Goal: Task Accomplishment & Management: Manage account settings

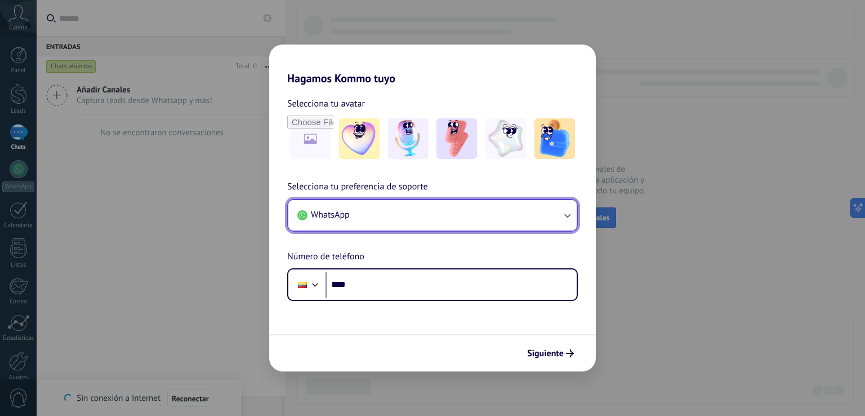
click at [446, 211] on button "WhatsApp" at bounding box center [432, 215] width 288 height 30
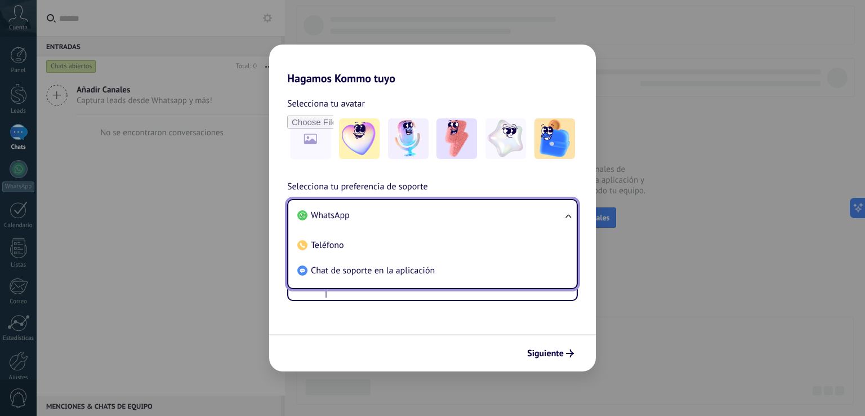
click at [361, 216] on li "WhatsApp" at bounding box center [430, 215] width 275 height 25
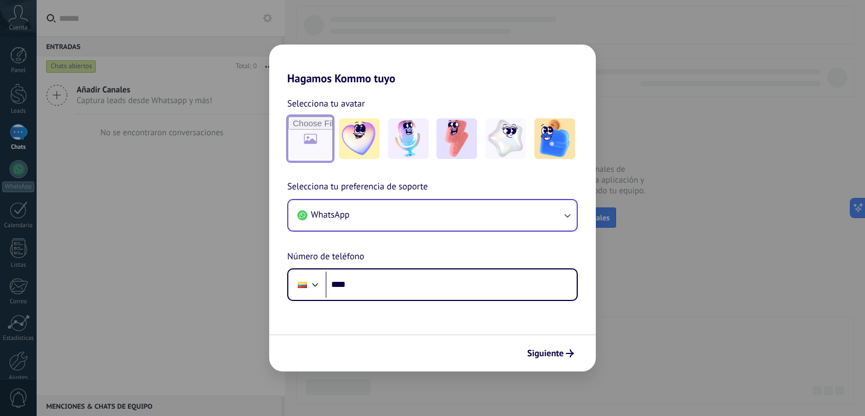
click at [320, 147] on input "file" at bounding box center [310, 139] width 44 height 44
click at [457, 148] on img at bounding box center [456, 138] width 41 height 41
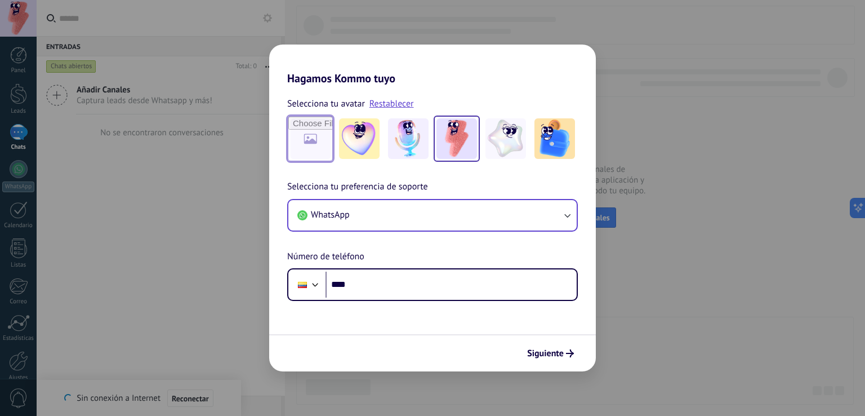
click at [322, 143] on input "file" at bounding box center [310, 139] width 44 height 44
click at [384, 266] on div "Selecciona tu preferencia de soporte WhatsApp Número de teléfono Phone ****" at bounding box center [432, 240] width 327 height 121
click at [377, 301] on form "Selecciona tu avatar Restablecer Selecciona tu preferencia de soporte WhatsApp …" at bounding box center [432, 228] width 327 height 286
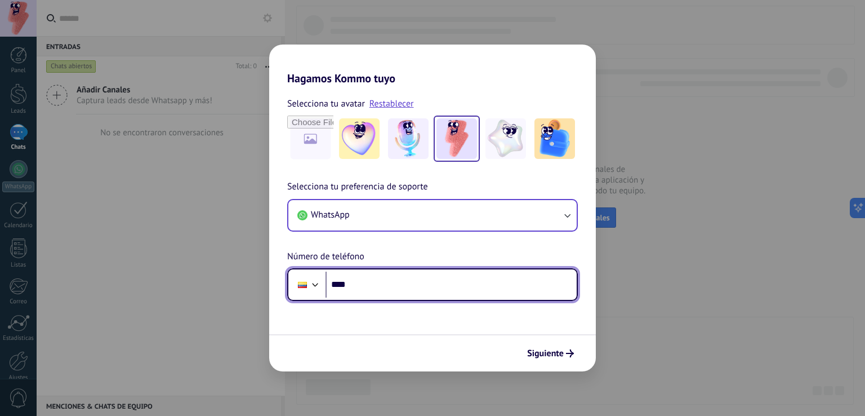
click at [378, 297] on input "****" at bounding box center [451, 284] width 251 height 26
type input "**********"
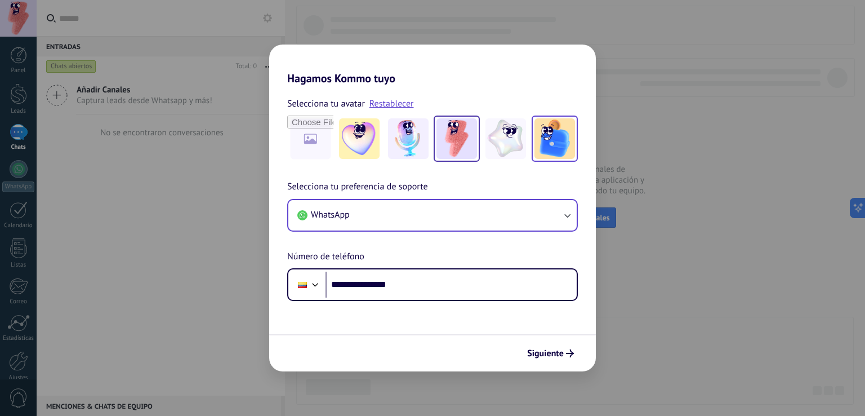
click at [547, 142] on img at bounding box center [555, 138] width 41 height 41
click at [453, 142] on img at bounding box center [456, 138] width 41 height 41
click at [541, 355] on span "Siguiente" at bounding box center [545, 353] width 37 height 8
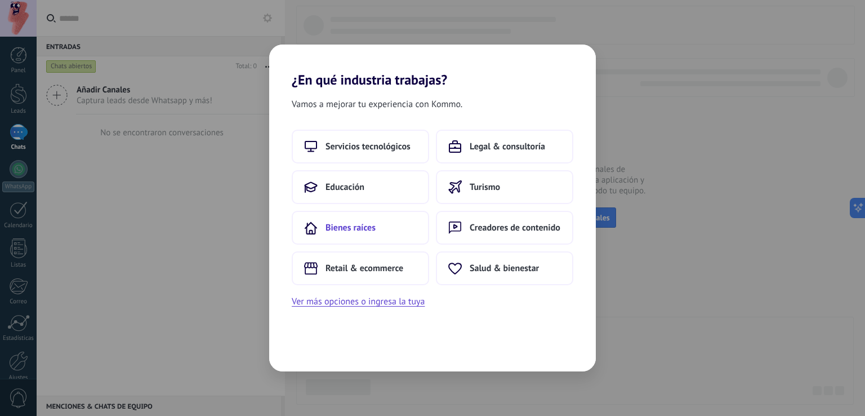
click at [378, 217] on button "Bienes raíces" at bounding box center [360, 228] width 137 height 34
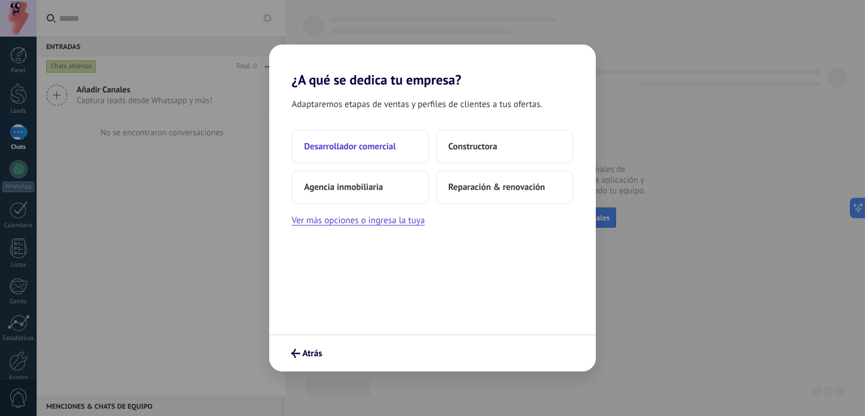
click at [371, 142] on span "Desarrollador comercial" at bounding box center [350, 146] width 92 height 11
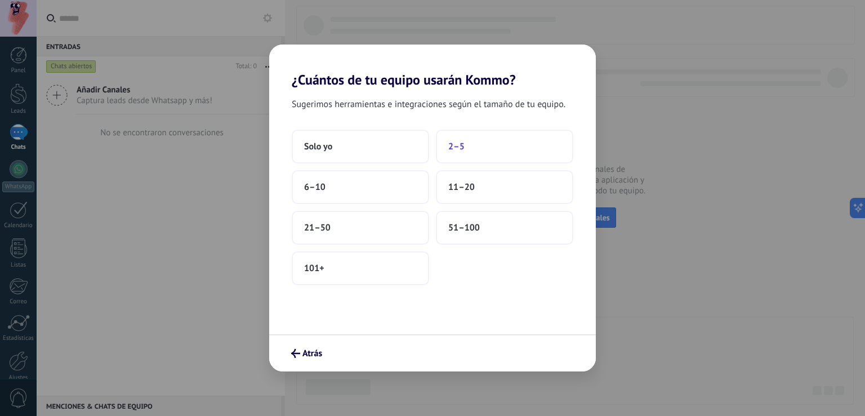
click at [495, 150] on button "2–5" at bounding box center [504, 147] width 137 height 34
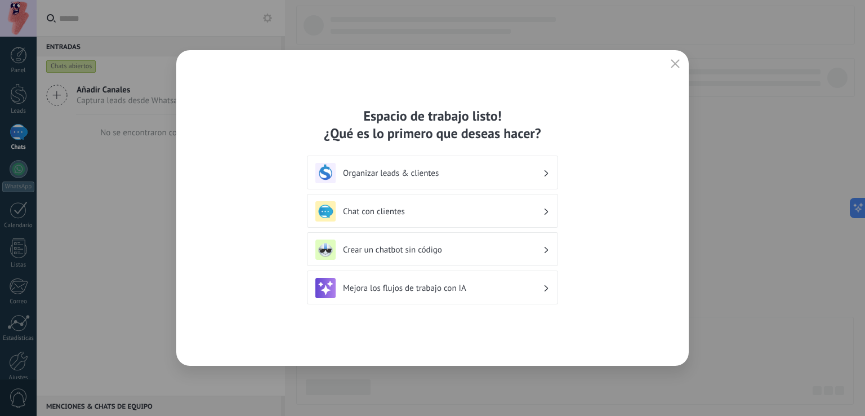
click at [480, 216] on h3 "Chat con clientes" at bounding box center [443, 211] width 200 height 11
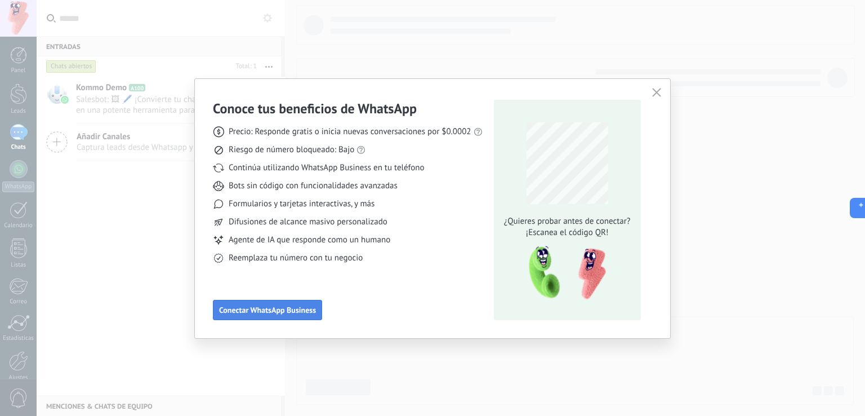
click at [294, 310] on span "Conectar WhatsApp Business" at bounding box center [267, 310] width 97 height 8
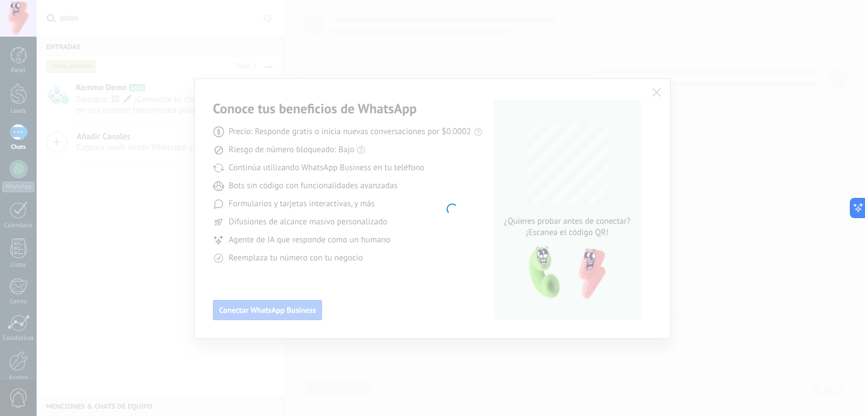
click at [523, 44] on div at bounding box center [451, 208] width 829 height 416
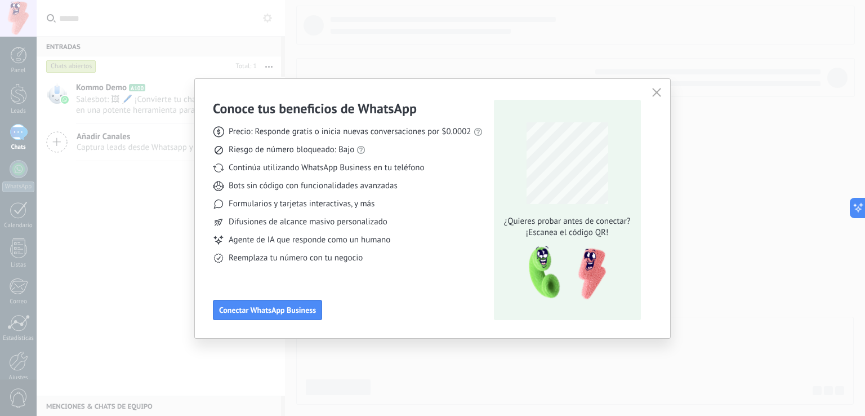
click at [123, 227] on div "Conoce tus beneficios de WhatsApp Precio: Responde gratis o inicia nuevas conve…" at bounding box center [432, 208] width 865 height 416
click at [144, 104] on div "Conoce tus beneficios de WhatsApp Precio: Responde gratis o inicia nuevas conve…" at bounding box center [432, 208] width 865 height 416
click at [658, 91] on icon "button" at bounding box center [656, 92] width 9 height 9
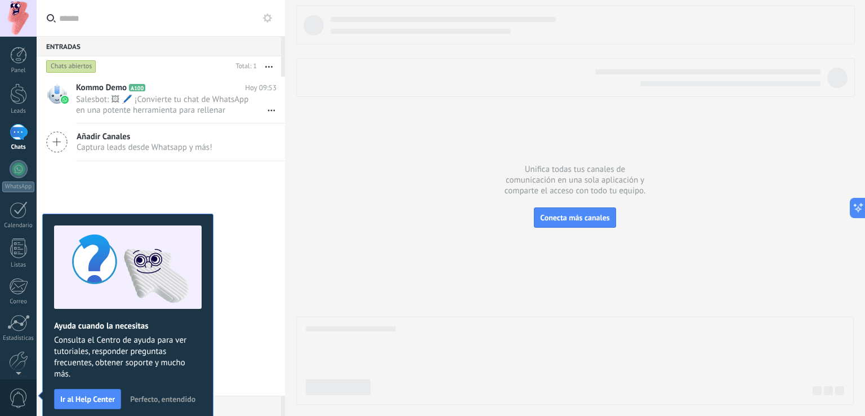
click at [179, 399] on span "Perfecto, entendido" at bounding box center [162, 399] width 65 height 8
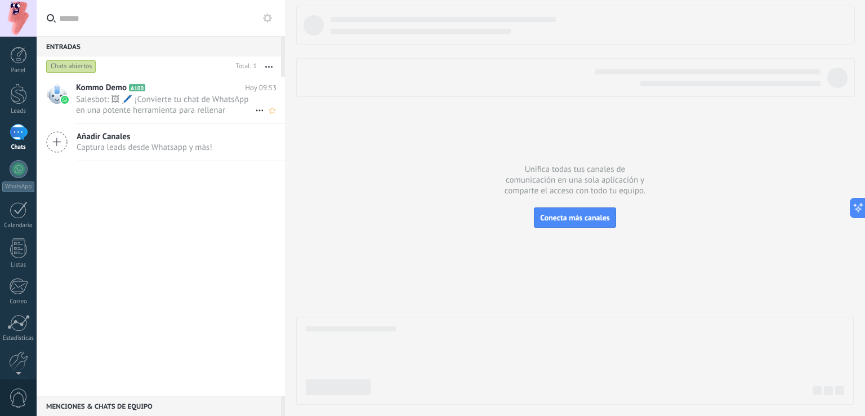
click at [179, 105] on span "Salesbot: 🖼 🖊️ ¡Convierte tu chat de WhatsApp en una potente herramienta para r…" at bounding box center [165, 104] width 179 height 21
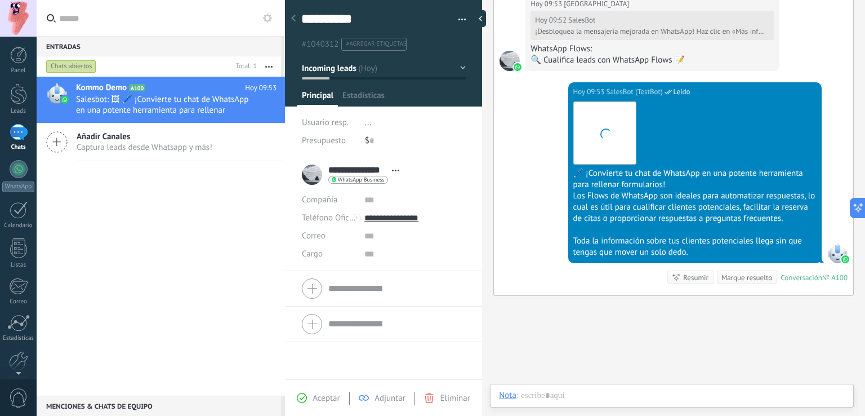
scroll to position [16, 0]
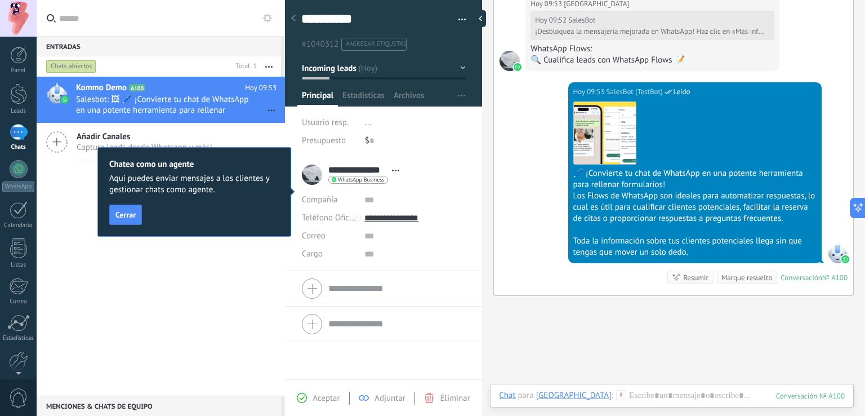
click at [394, 170] on icon at bounding box center [395, 171] width 7 height 2
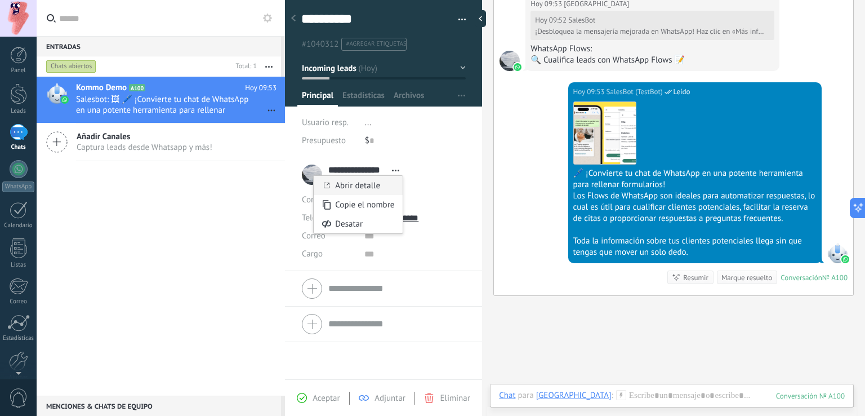
click at [362, 184] on link "Abrir detalle" at bounding box center [357, 185] width 45 height 11
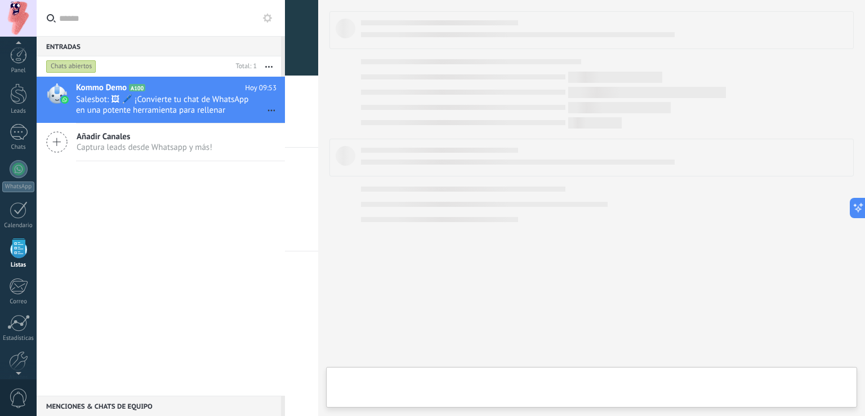
scroll to position [29, 0]
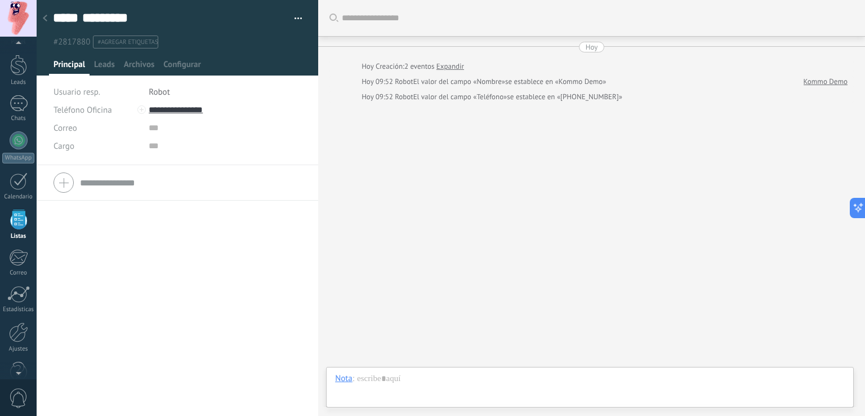
click at [46, 20] on use at bounding box center [45, 18] width 5 height 7
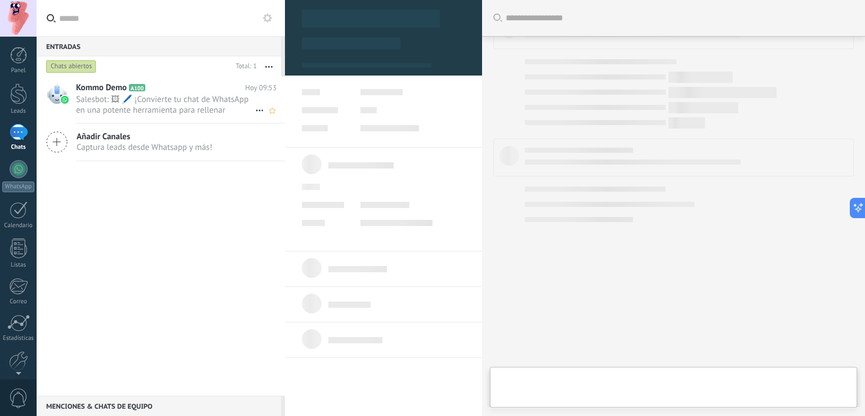
click at [210, 95] on span "Salesbot: 🖼 🖊️ ¡Convierte tu chat de WhatsApp en una potente herramienta para r…" at bounding box center [165, 104] width 179 height 21
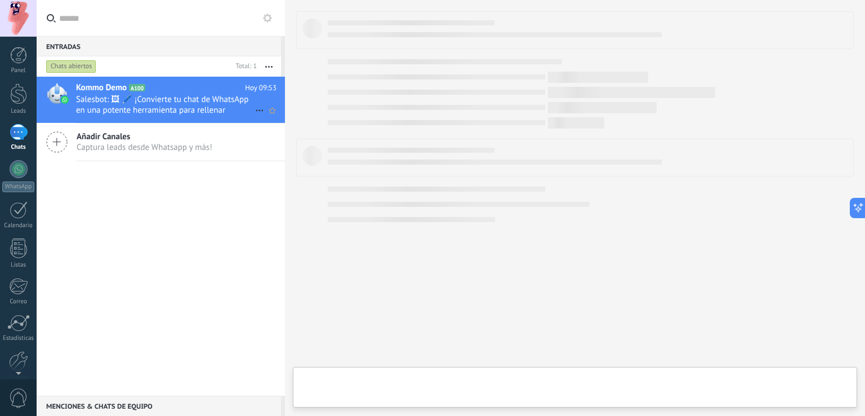
type textarea "**********"
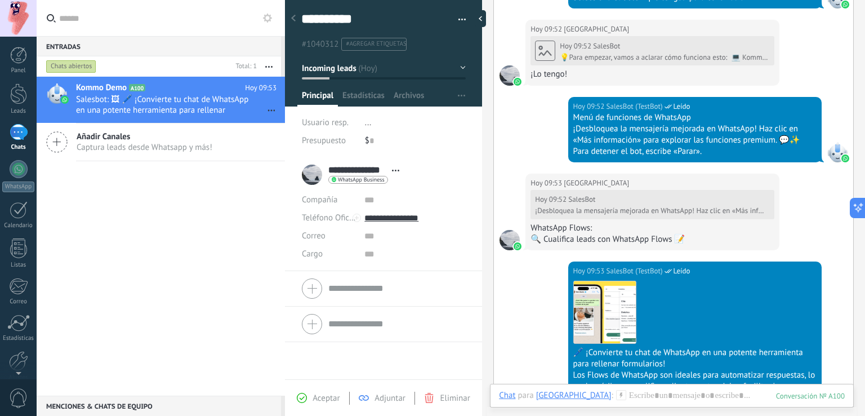
scroll to position [558, 0]
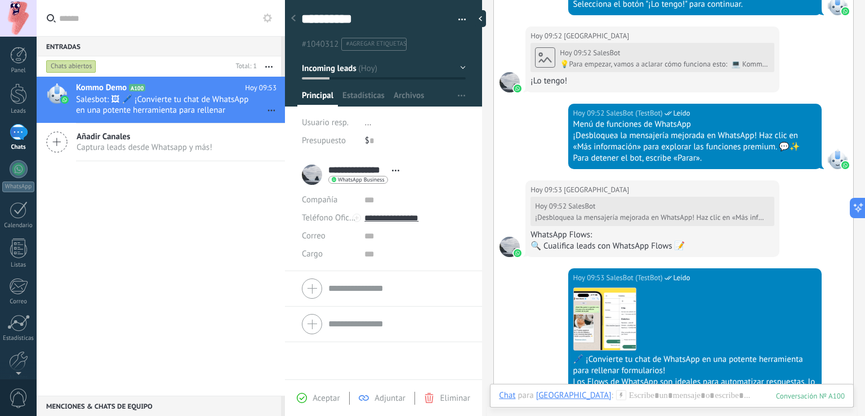
click at [22, 138] on div "1" at bounding box center [19, 132] width 18 height 16
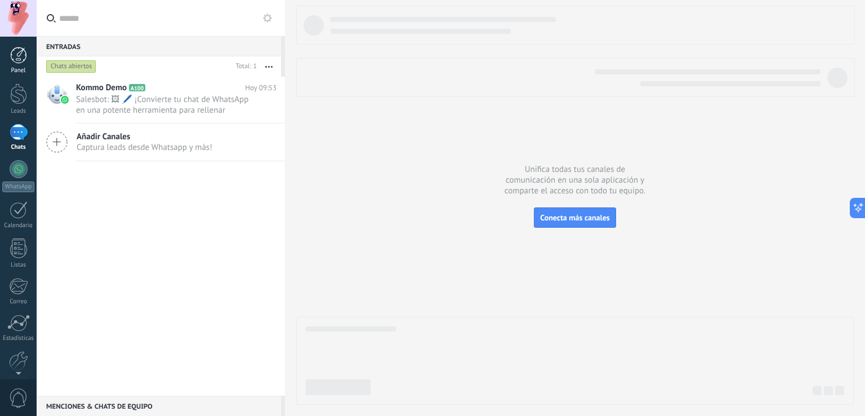
click at [17, 55] on div at bounding box center [18, 55] width 17 height 17
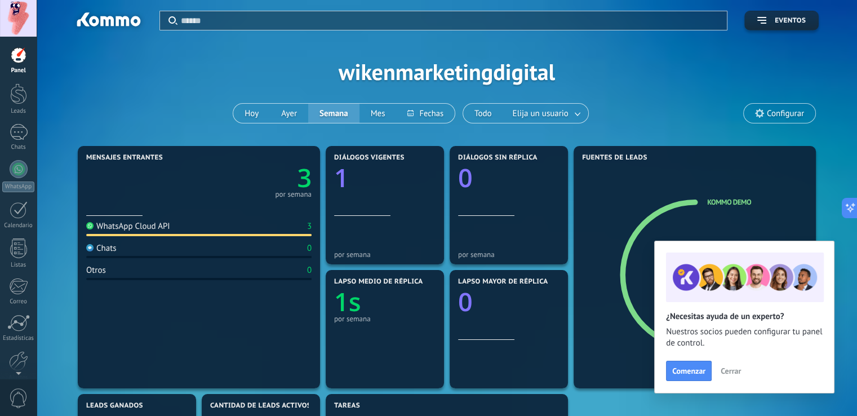
click at [732, 370] on span "Cerrar" at bounding box center [730, 371] width 20 height 8
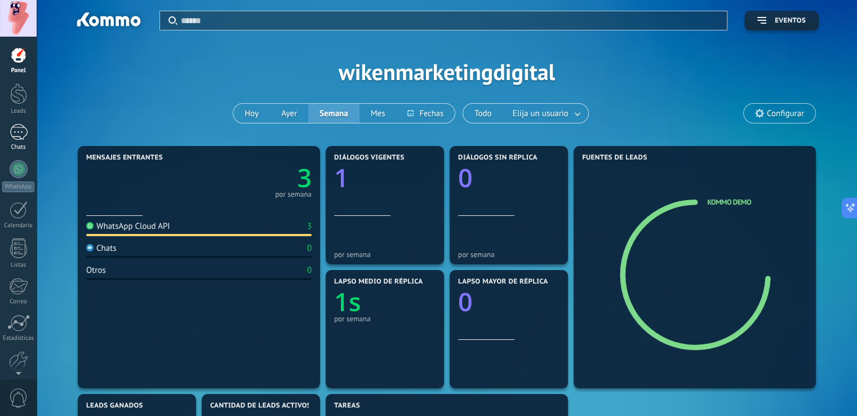
click at [16, 136] on div "1" at bounding box center [19, 132] width 18 height 16
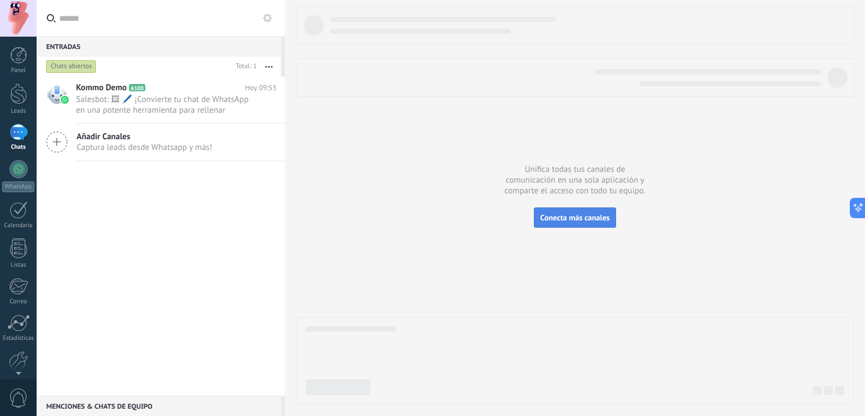
click at [577, 218] on span "Conecta más canales" at bounding box center [574, 217] width 69 height 10
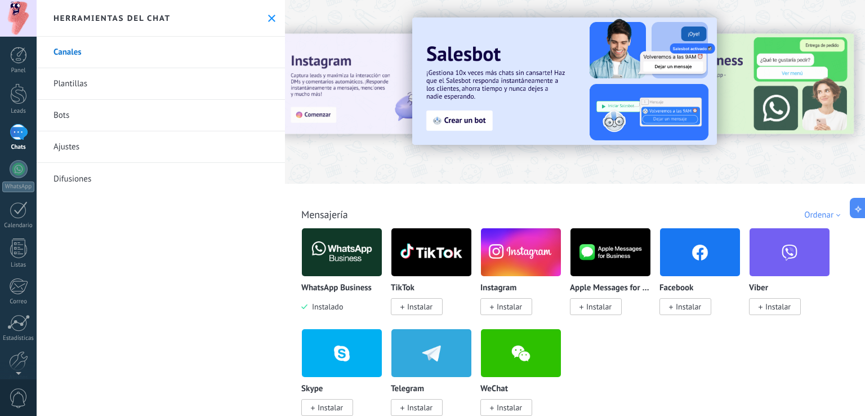
click at [270, 16] on use at bounding box center [271, 18] width 7 height 7
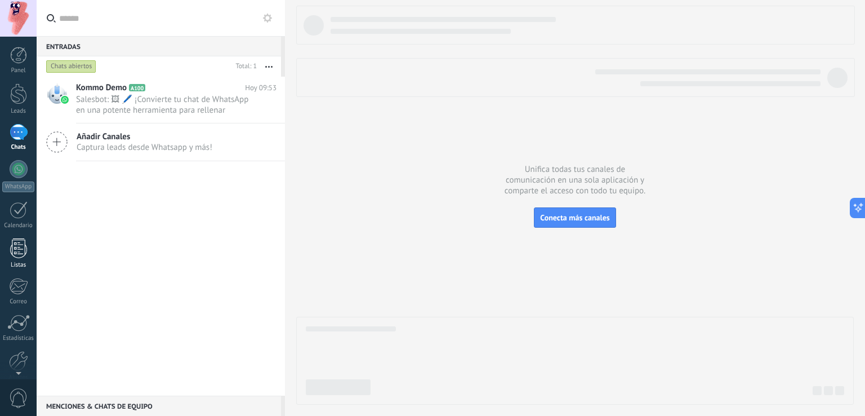
click at [16, 252] on div at bounding box center [18, 248] width 17 height 20
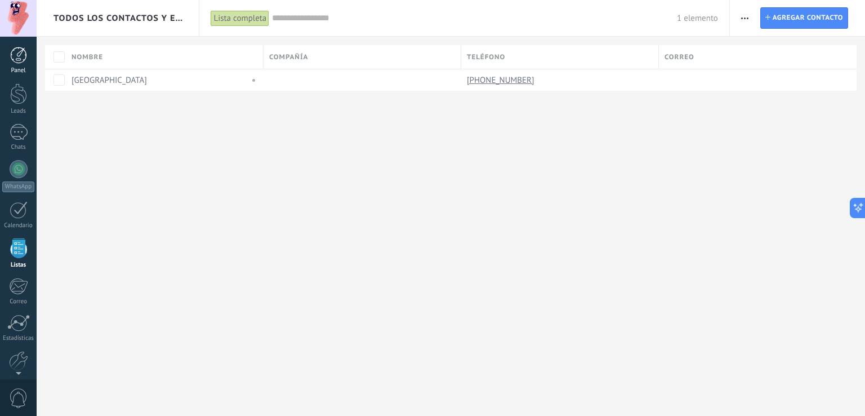
click at [16, 58] on div at bounding box center [18, 55] width 17 height 17
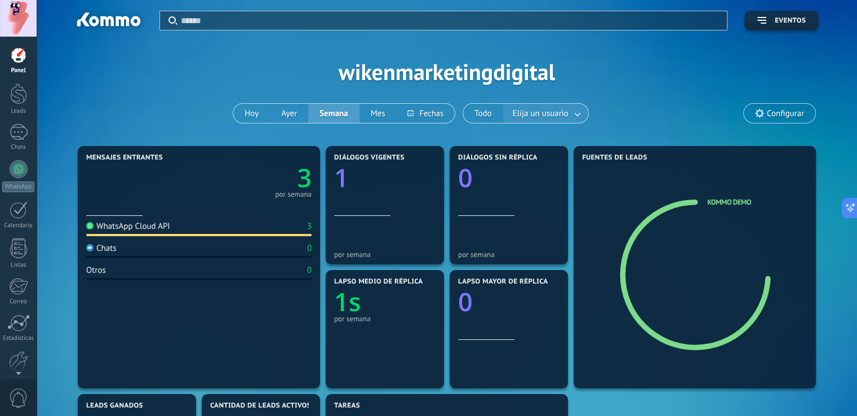
click at [569, 115] on link at bounding box center [578, 113] width 20 height 19
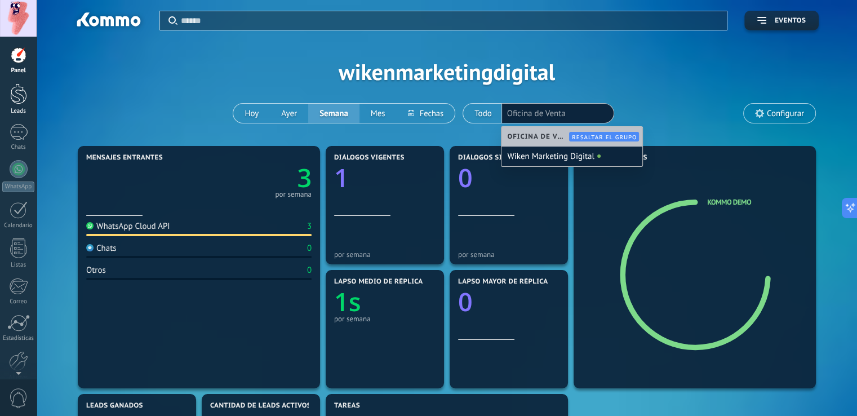
click at [26, 101] on div at bounding box center [18, 93] width 17 height 21
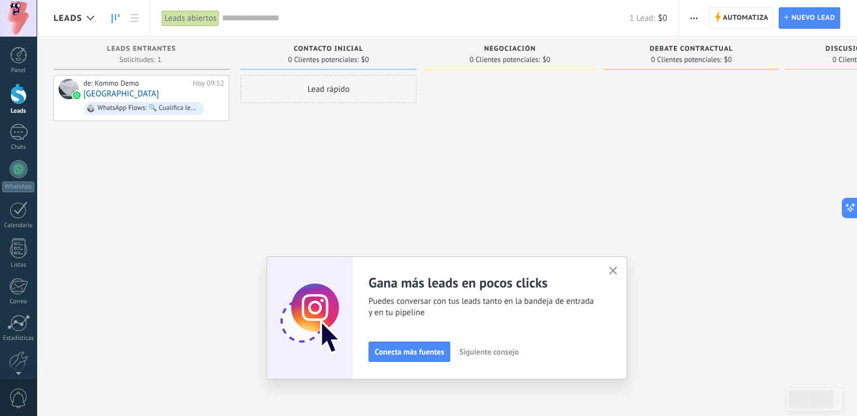
click at [617, 268] on icon "button" at bounding box center [613, 270] width 8 height 8
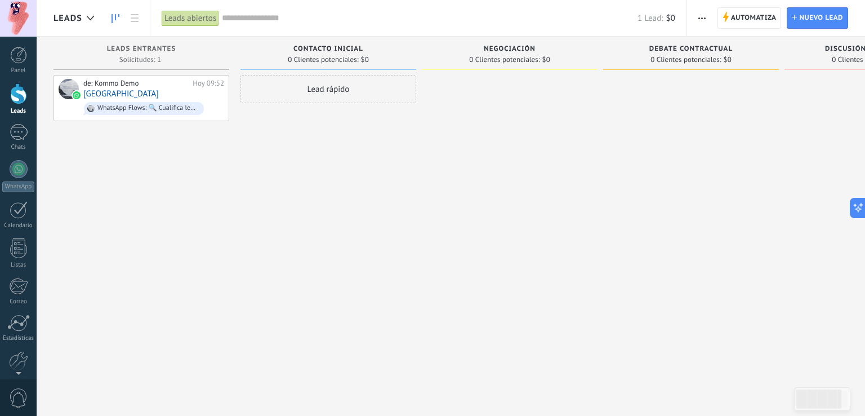
click at [21, 93] on div at bounding box center [18, 93] width 17 height 21
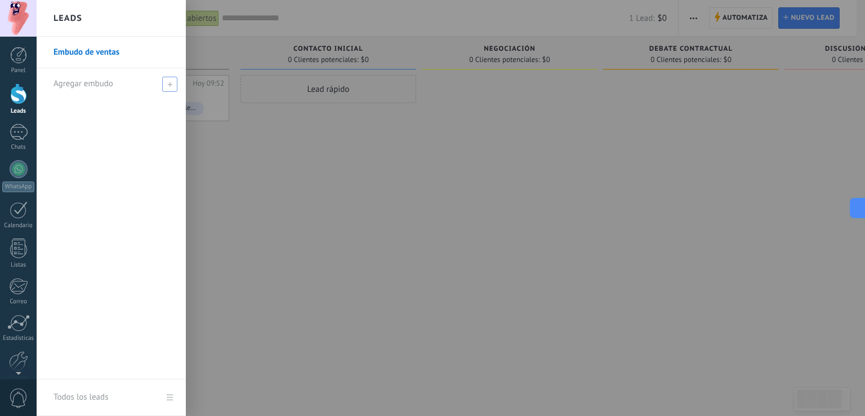
click at [167, 87] on span at bounding box center [169, 84] width 15 height 15
type input "**********"
click at [137, 152] on div "**********" at bounding box center [111, 208] width 149 height 342
click at [172, 83] on span at bounding box center [171, 84] width 10 height 8
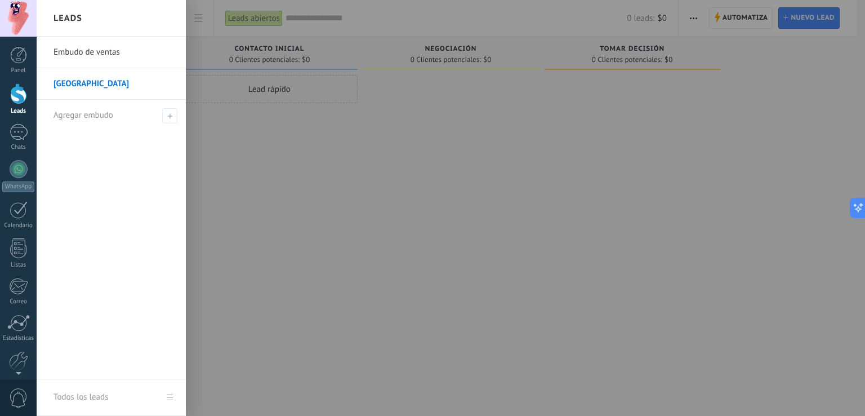
click at [104, 82] on link "[GEOGRAPHIC_DATA]" at bounding box center [114, 84] width 121 height 32
click at [120, 48] on link "Embudo de ventas" at bounding box center [114, 53] width 121 height 32
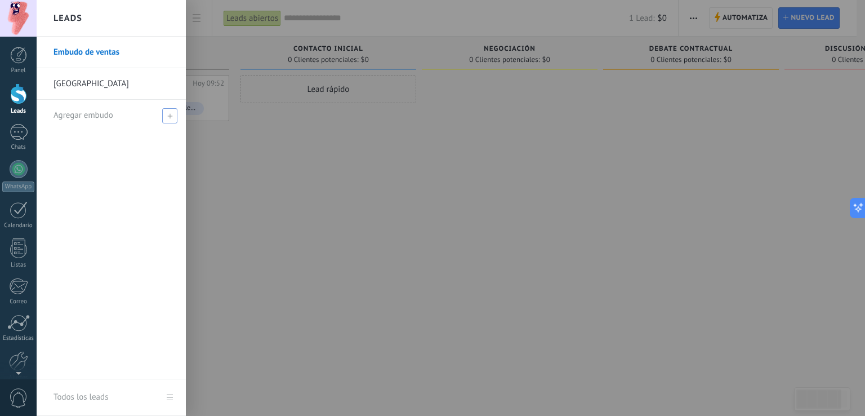
click at [165, 117] on span at bounding box center [169, 115] width 15 height 15
type input "*******"
click at [170, 119] on span at bounding box center [171, 115] width 12 height 14
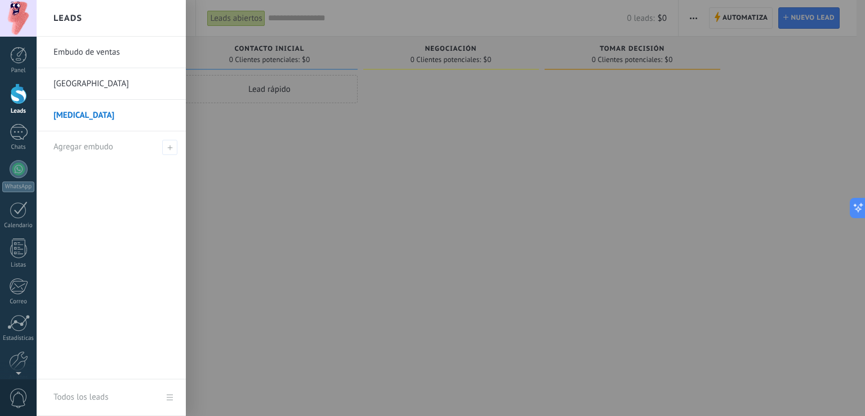
click at [99, 88] on link "[GEOGRAPHIC_DATA]" at bounding box center [114, 84] width 121 height 32
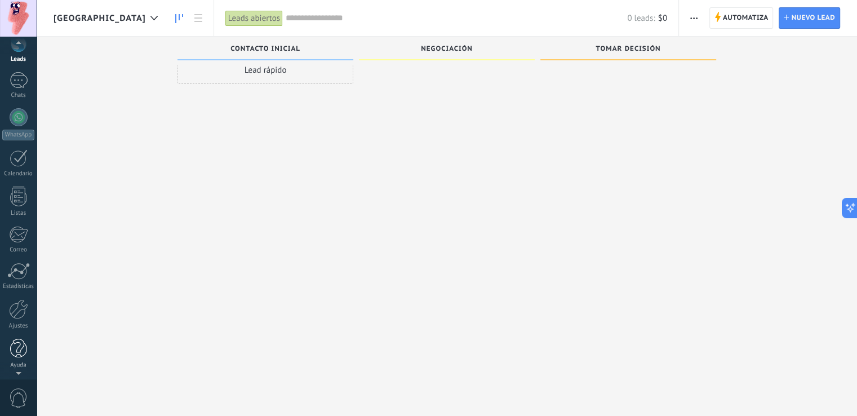
scroll to position [52, 0]
click at [14, 322] on div "Ajustes" at bounding box center [18, 325] width 33 height 7
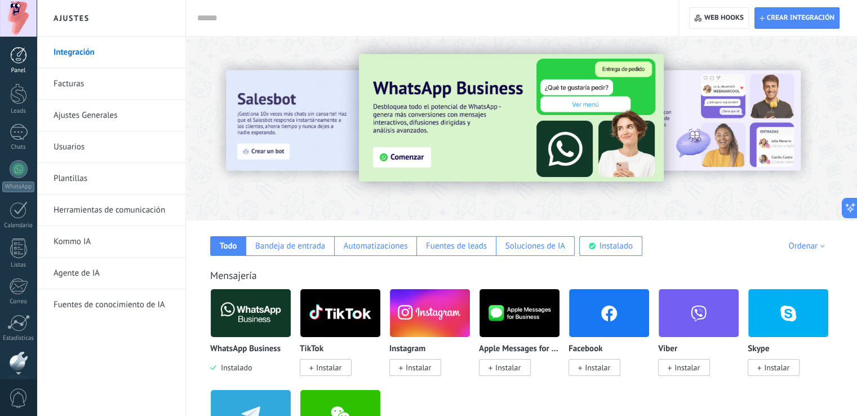
click at [18, 55] on div at bounding box center [18, 55] width 17 height 17
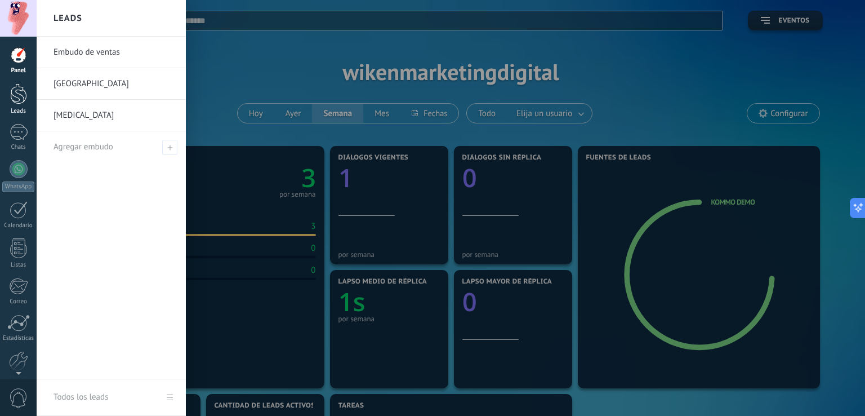
click at [21, 95] on div at bounding box center [18, 93] width 17 height 21
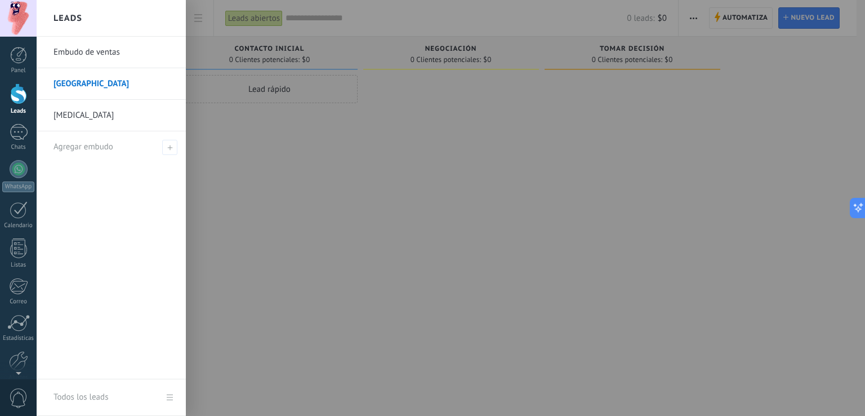
click at [102, 81] on link "[GEOGRAPHIC_DATA]" at bounding box center [114, 84] width 121 height 32
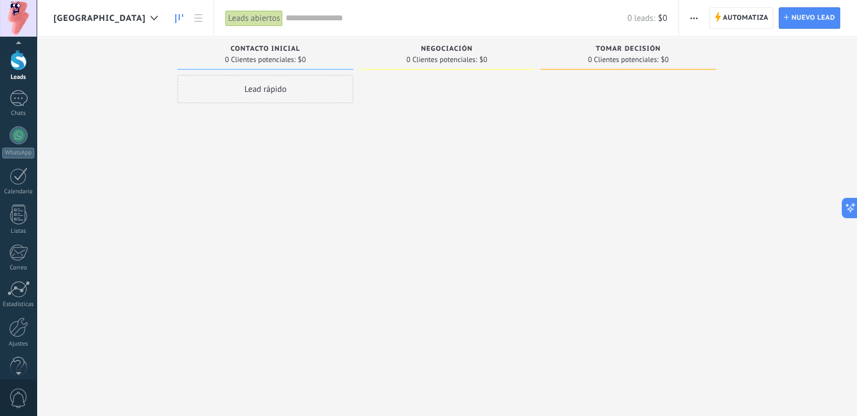
scroll to position [52, 0]
click at [21, 311] on div at bounding box center [18, 309] width 19 height 20
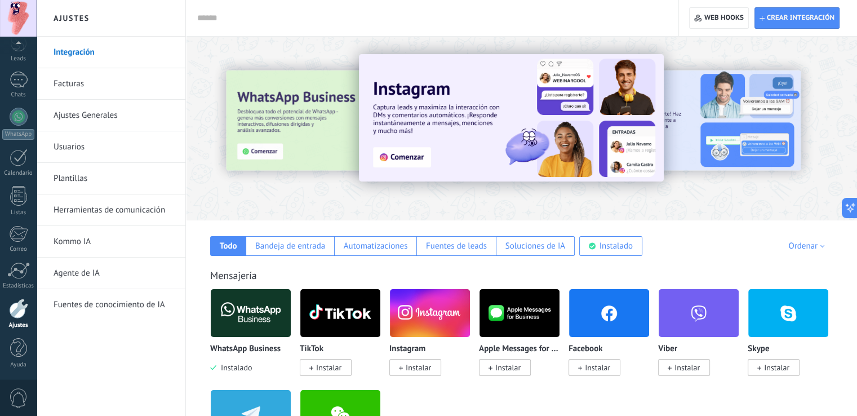
click at [86, 51] on link "Integración" at bounding box center [114, 53] width 121 height 32
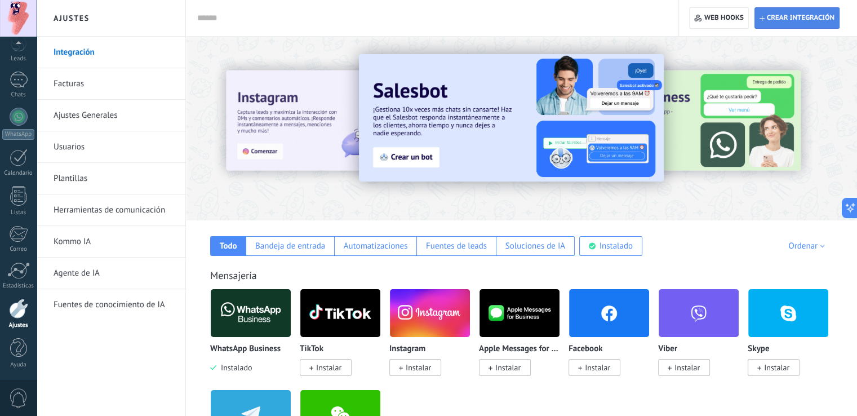
click at [773, 14] on span "Crear integración" at bounding box center [801, 18] width 68 height 9
type textarea "**********"
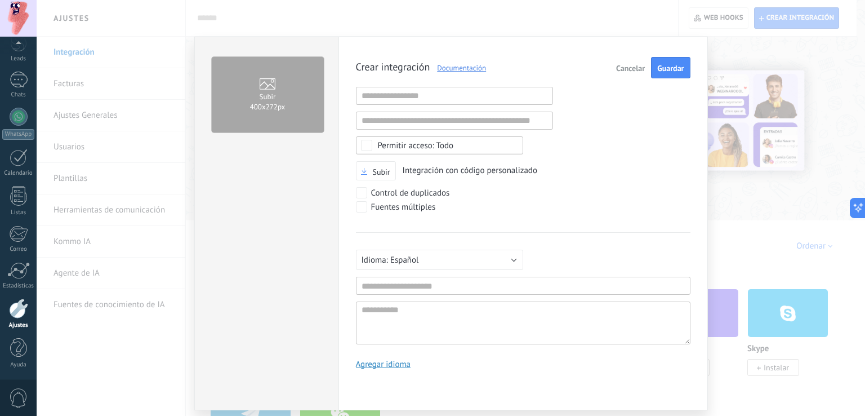
click at [622, 68] on span "Cancelar" at bounding box center [630, 68] width 29 height 8
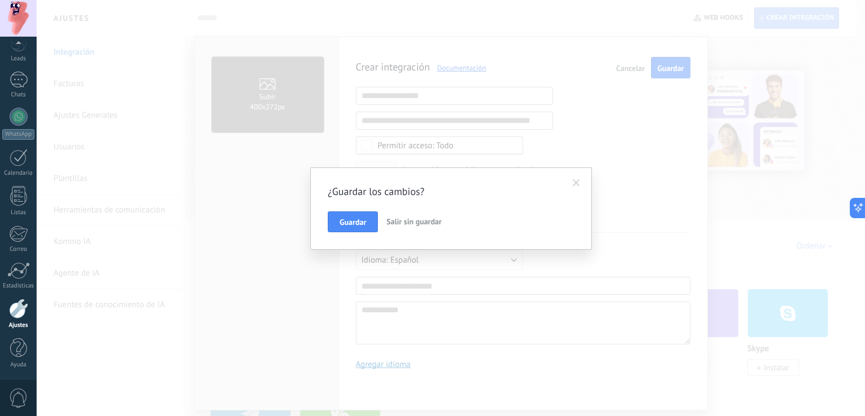
click at [403, 225] on span "Salir sin guardar" at bounding box center [413, 221] width 55 height 10
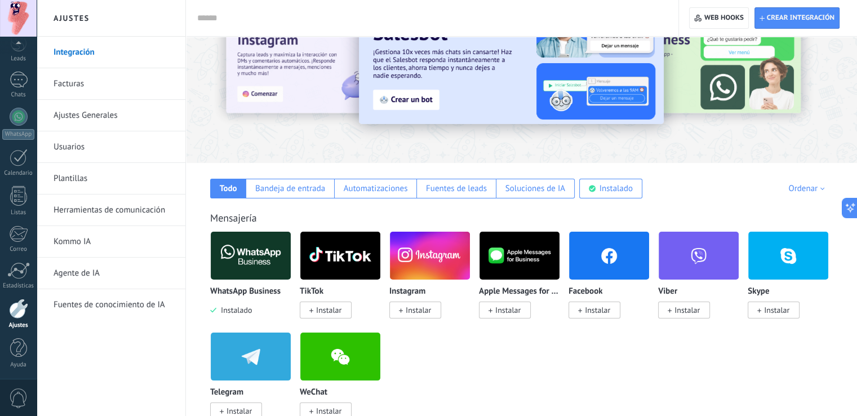
scroll to position [0, 0]
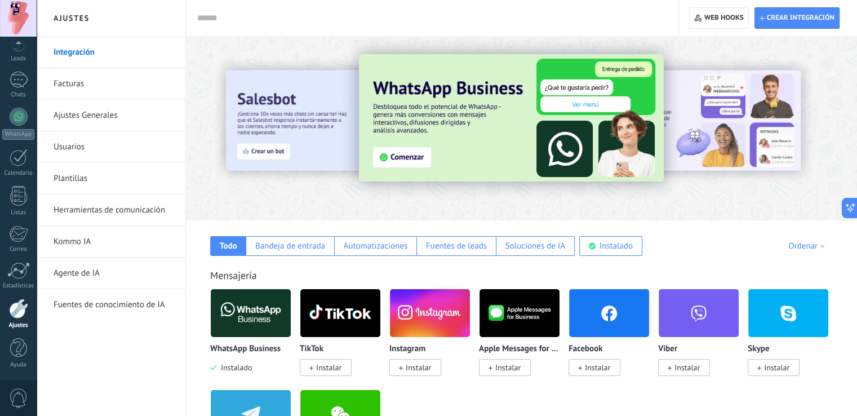
click at [236, 18] on input "text" at bounding box center [429, 18] width 465 height 12
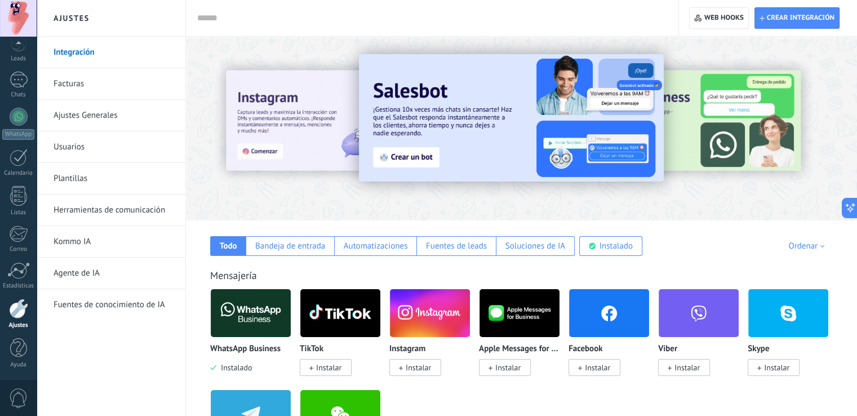
click at [250, 329] on img at bounding box center [251, 313] width 80 height 55
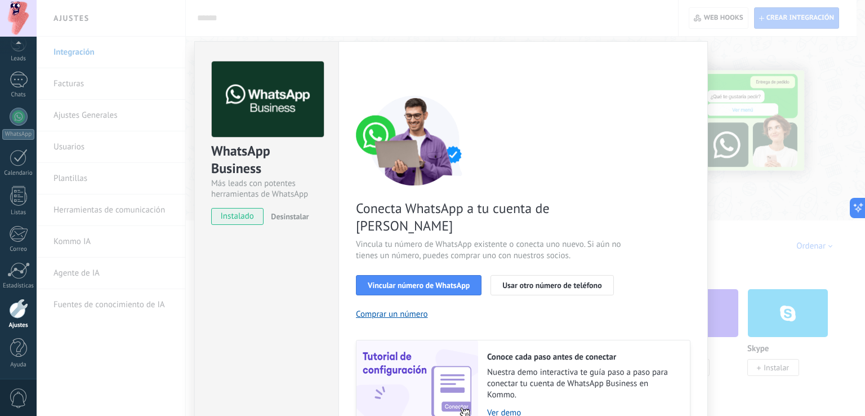
scroll to position [46, 0]
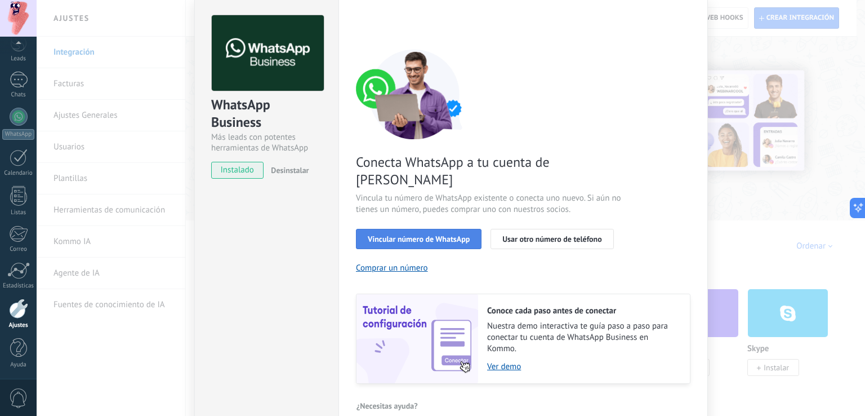
click at [395, 235] on span "Vincular número de WhatsApp" at bounding box center [419, 239] width 102 height 8
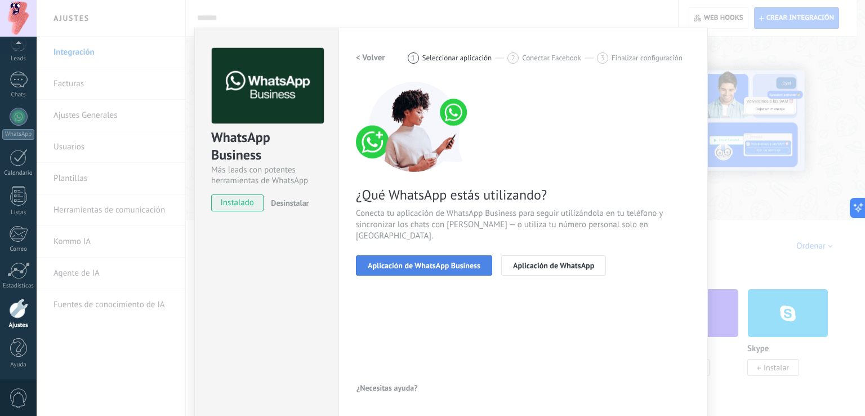
click at [433, 261] on span "Aplicación de WhatsApp Business" at bounding box center [424, 265] width 113 height 8
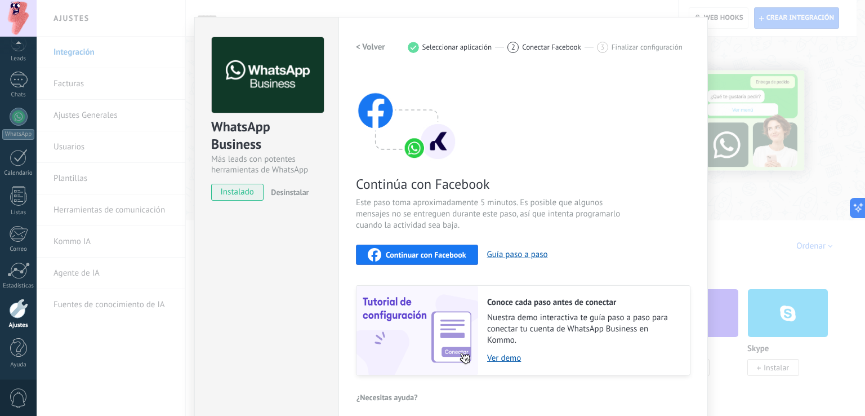
scroll to position [33, 0]
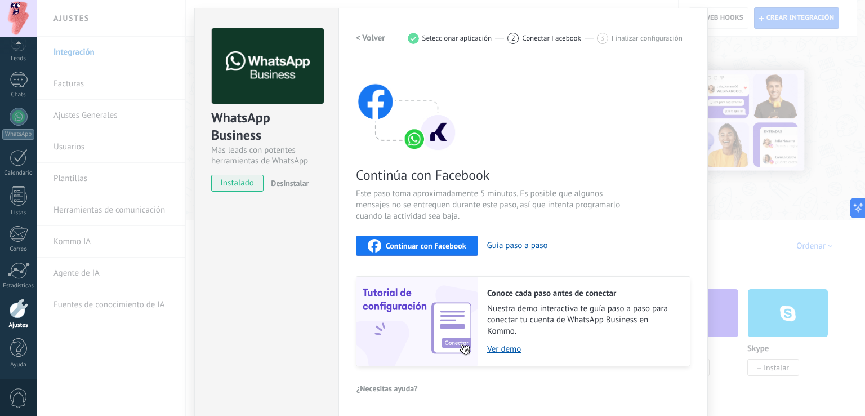
click at [741, 234] on div "WhatsApp Business Más leads con potentes herramientas de WhatsApp instalado Des…" at bounding box center [451, 208] width 829 height 416
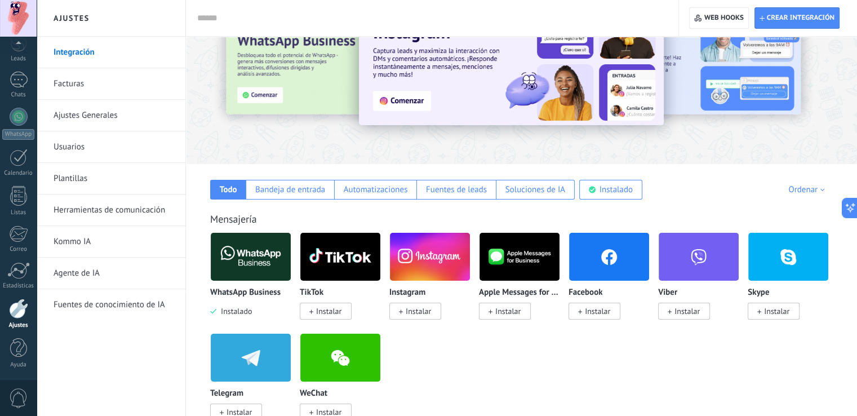
scroll to position [0, 0]
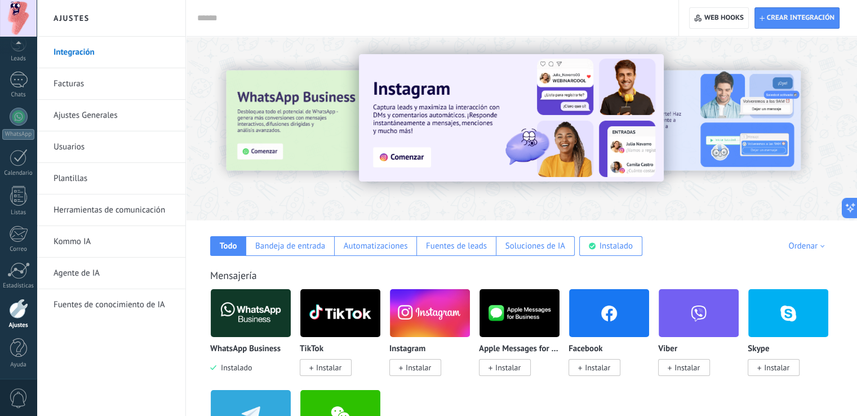
click at [233, 15] on input "text" at bounding box center [429, 18] width 465 height 12
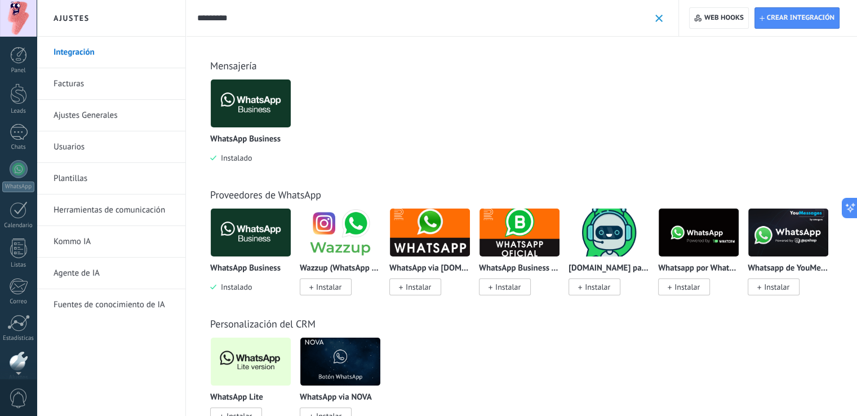
scroll to position [52, 0]
type input "********"
click at [659, 17] on span at bounding box center [658, 18] width 7 height 7
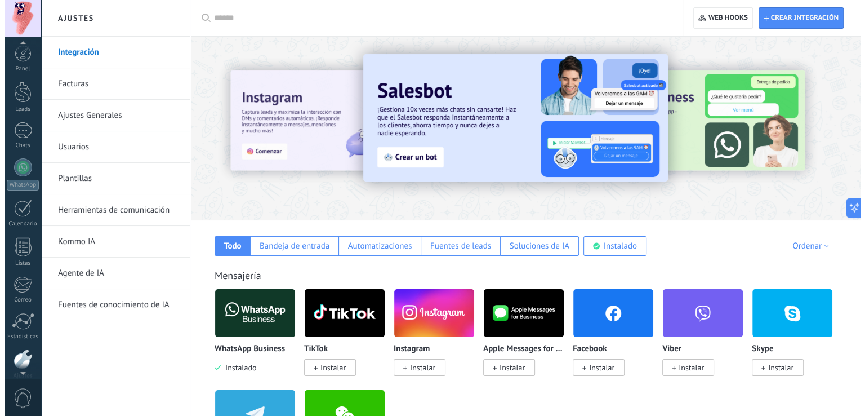
scroll to position [0, 0]
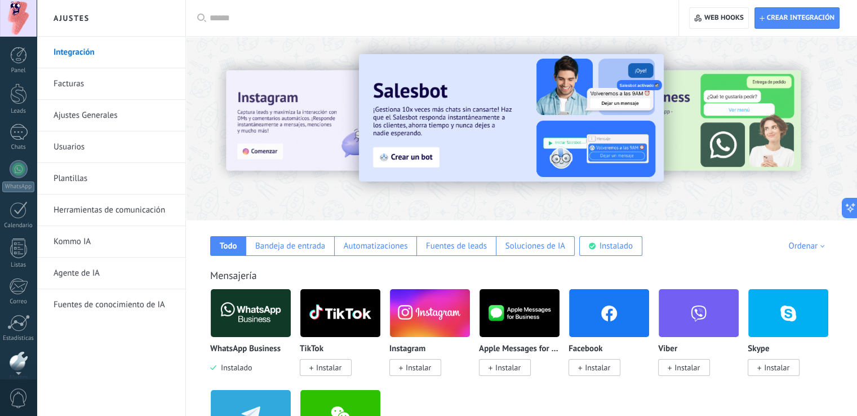
click at [14, 17] on div at bounding box center [18, 18] width 37 height 37
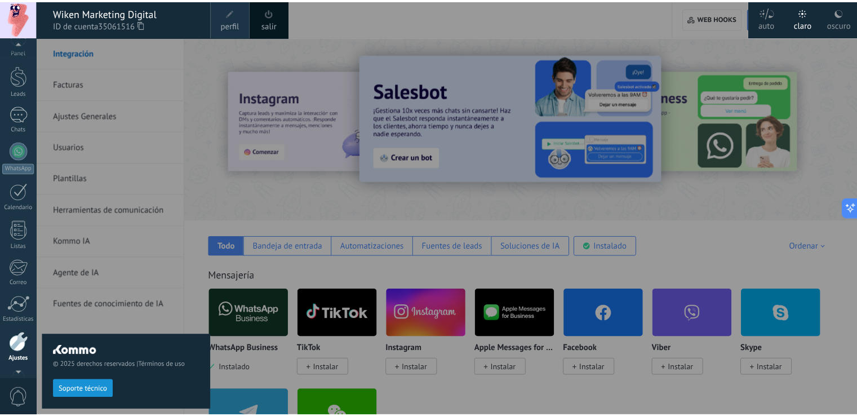
scroll to position [52, 0]
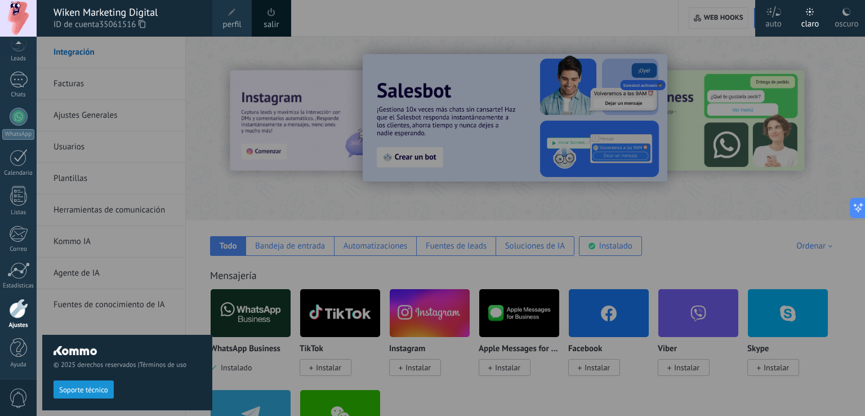
click at [17, 310] on div at bounding box center [18, 309] width 19 height 20
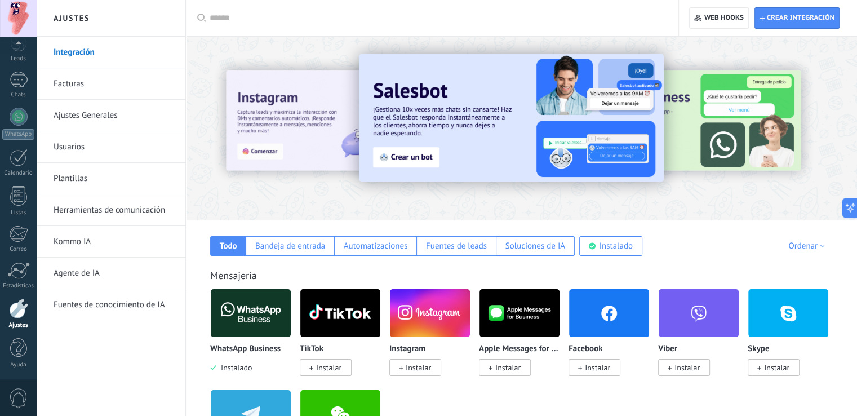
click at [77, 117] on link "Ajustes Generales" at bounding box center [114, 116] width 121 height 32
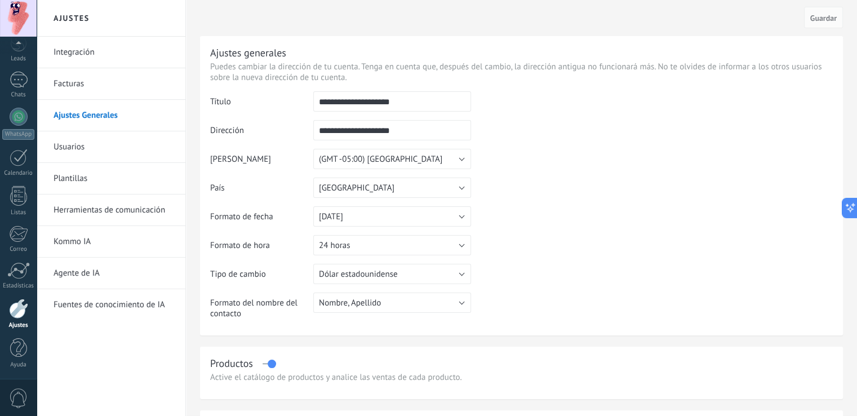
click at [106, 208] on link "Herramientas de comunicación" at bounding box center [114, 210] width 121 height 32
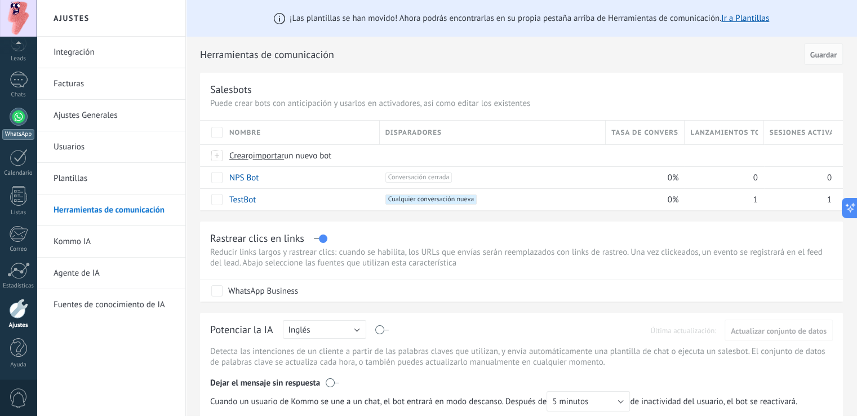
click at [23, 118] on div at bounding box center [19, 117] width 18 height 18
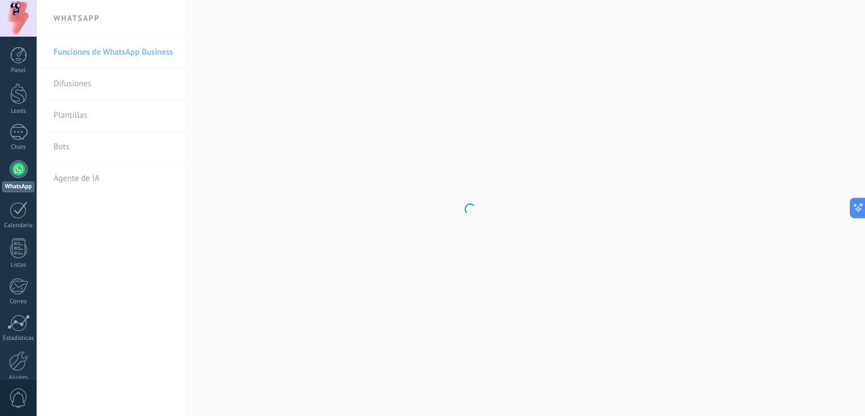
click at [101, 52] on body ".abccls-1,.abccls-2{fill-rule:evenodd}.abccls-2{fill:#fff} .abfcls-1{fill:none}…" at bounding box center [432, 208] width 865 height 416
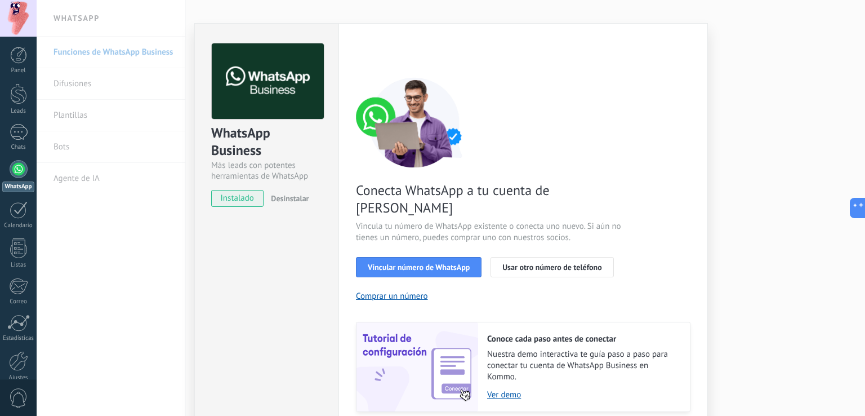
scroll to position [46, 0]
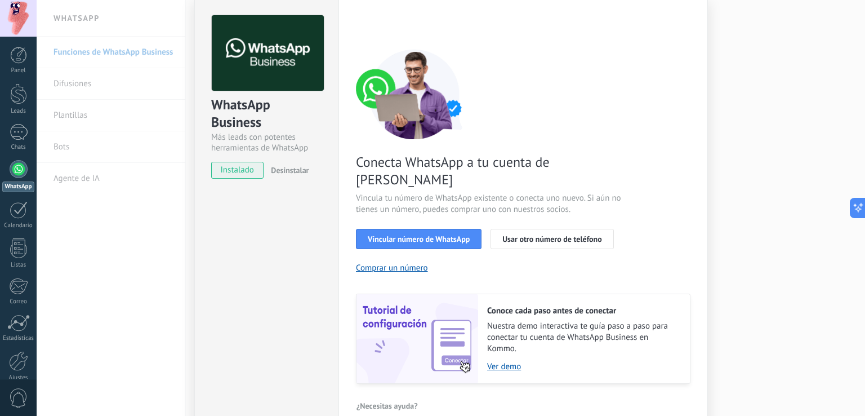
click at [385, 402] on span "¿Necesitas ayuda?" at bounding box center [387, 406] width 61 height 8
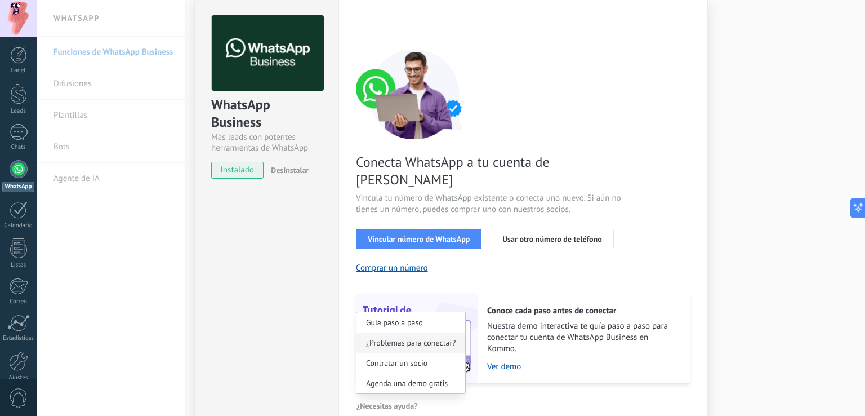
click at [410, 338] on span "¿Problemas para conectar?" at bounding box center [411, 342] width 90 height 8
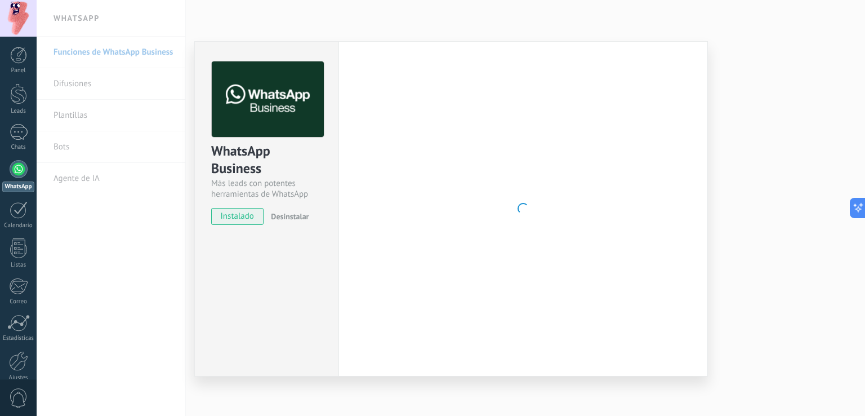
scroll to position [0, 0]
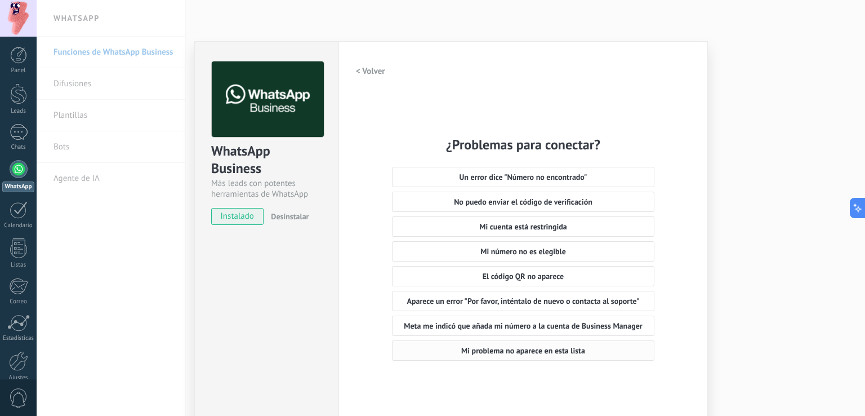
click at [511, 353] on span "Mi problema no aparece en esta lista" at bounding box center [523, 350] width 124 height 8
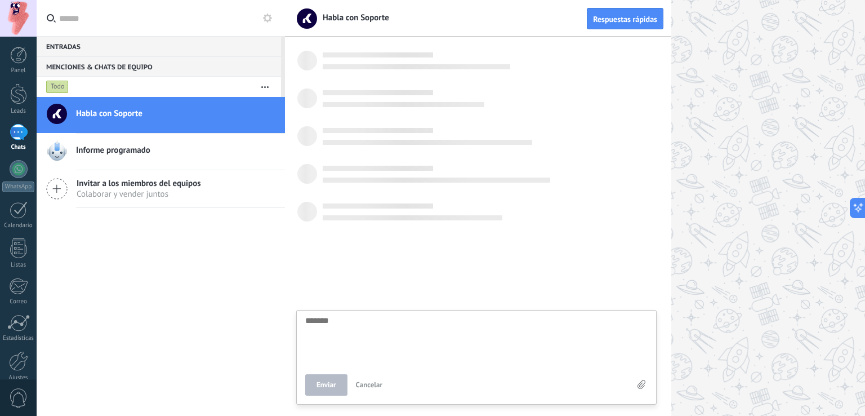
scroll to position [11, 0]
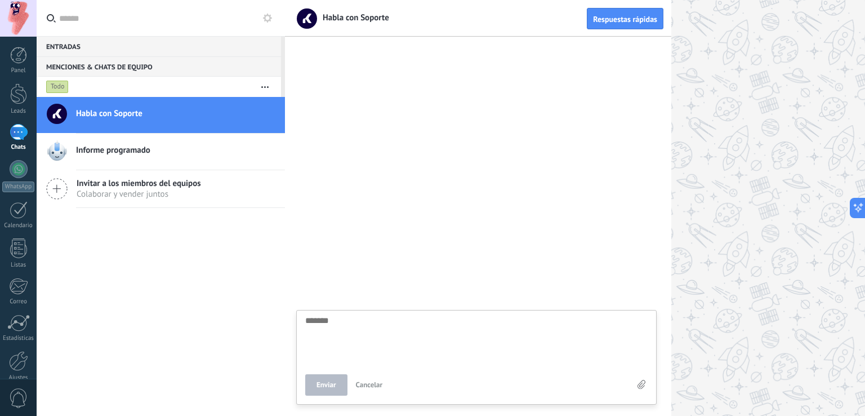
click at [387, 334] on textarea at bounding box center [476, 339] width 342 height 46
type textarea "*"
type textarea "**"
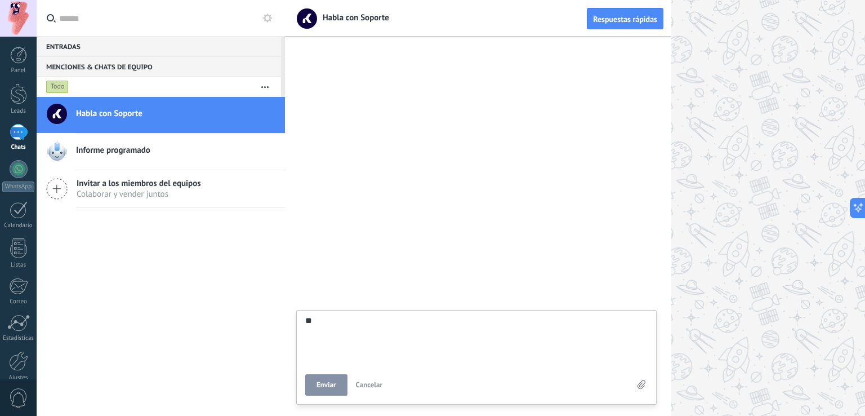
type textarea "***"
type textarea "****"
type textarea "*****"
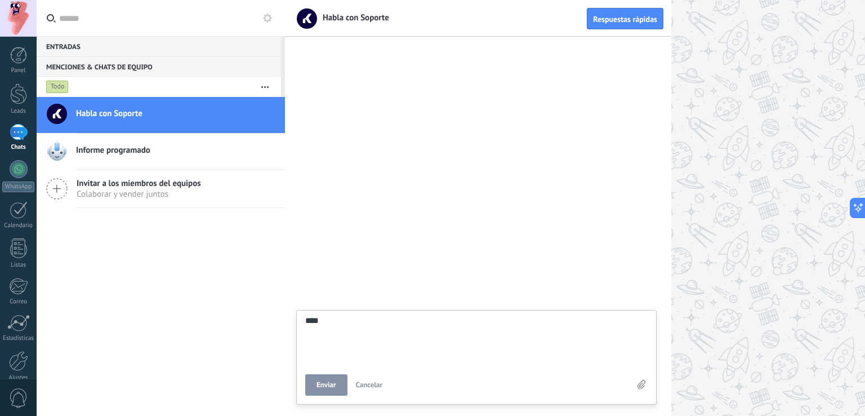
type textarea "*****"
type textarea "*******"
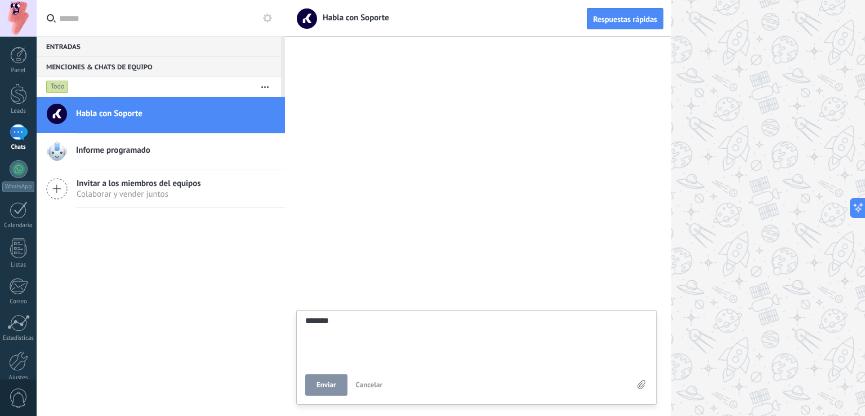
type textarea "********"
type textarea "*********"
type textarea "**********"
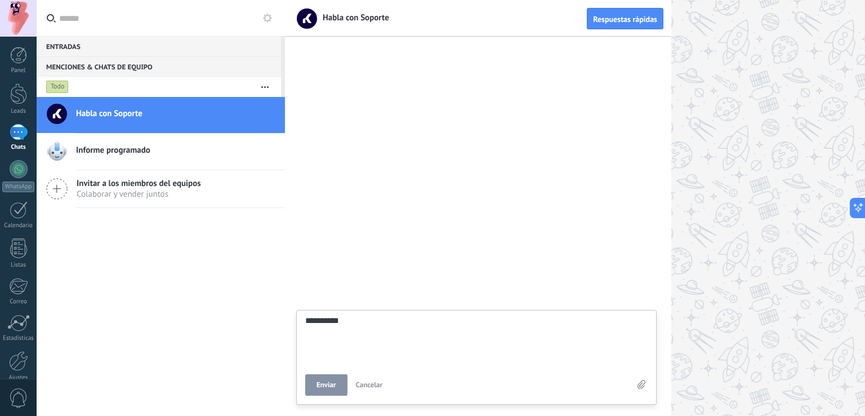
type textarea "**********"
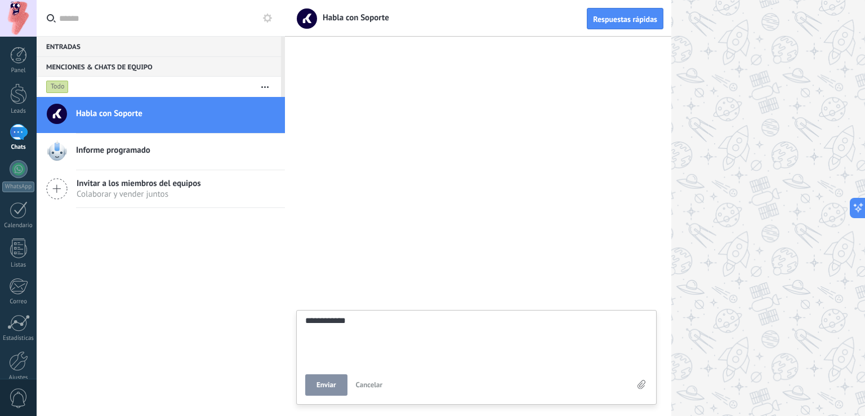
type textarea "**********"
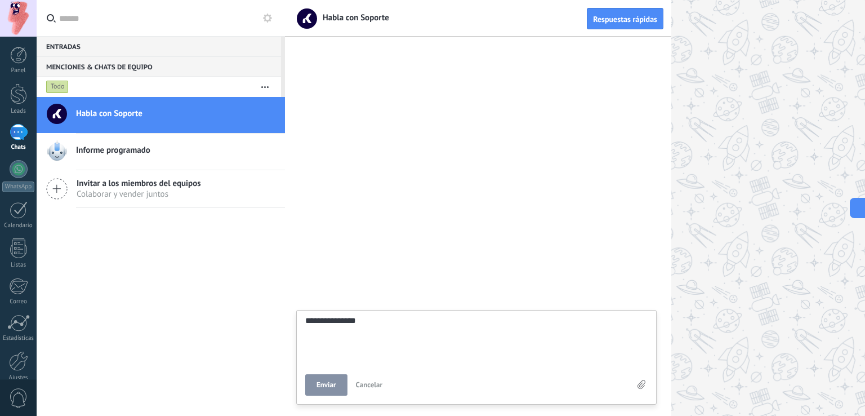
type textarea "**********"
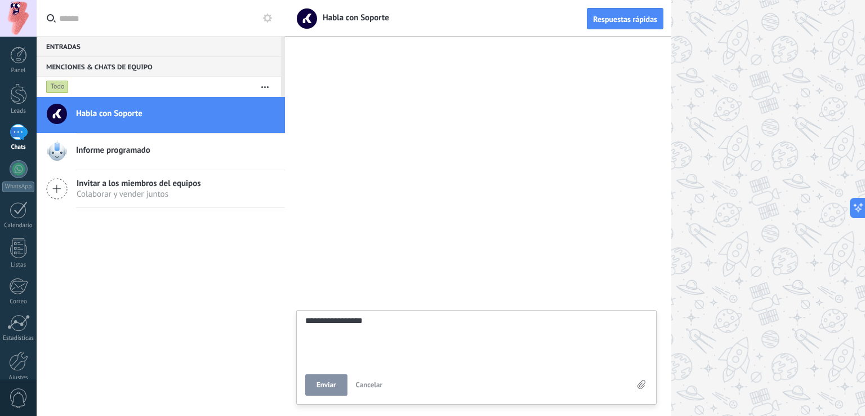
type textarea "**********"
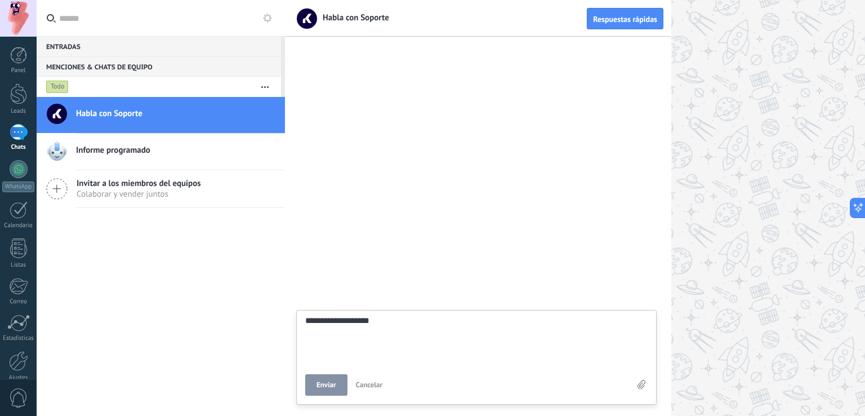
type textarea "**********"
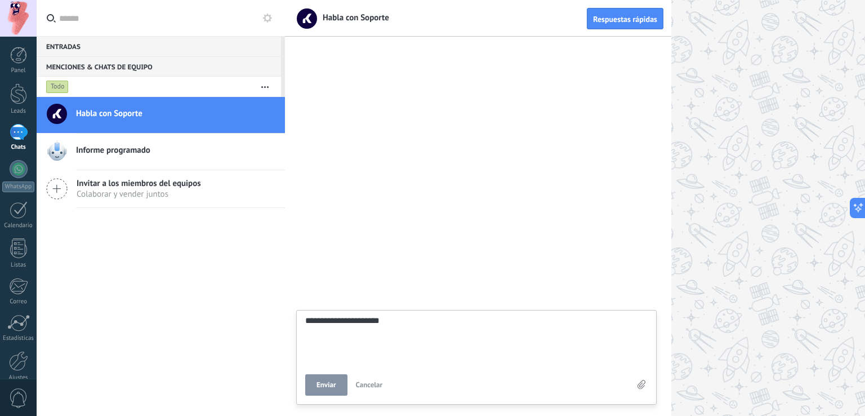
type textarea "**********"
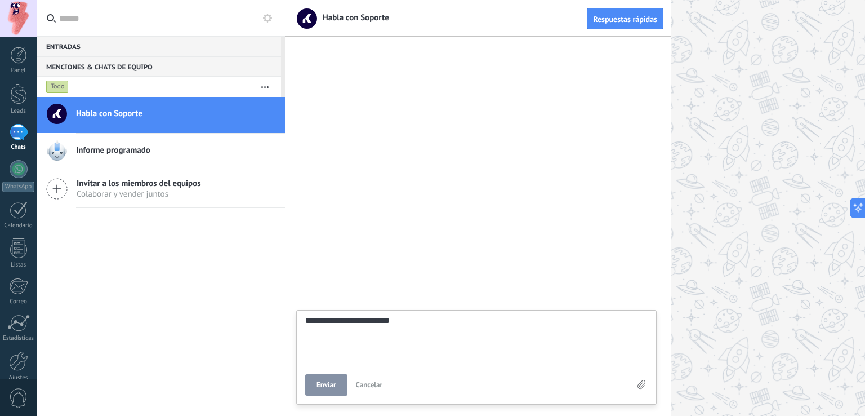
type textarea "**********"
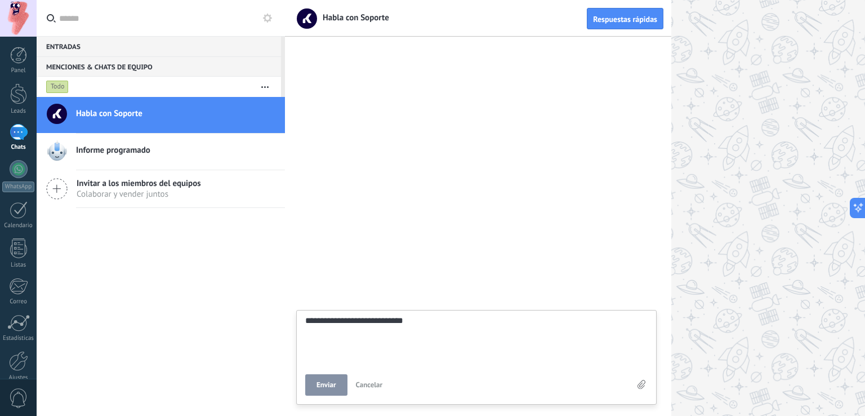
type textarea "**********"
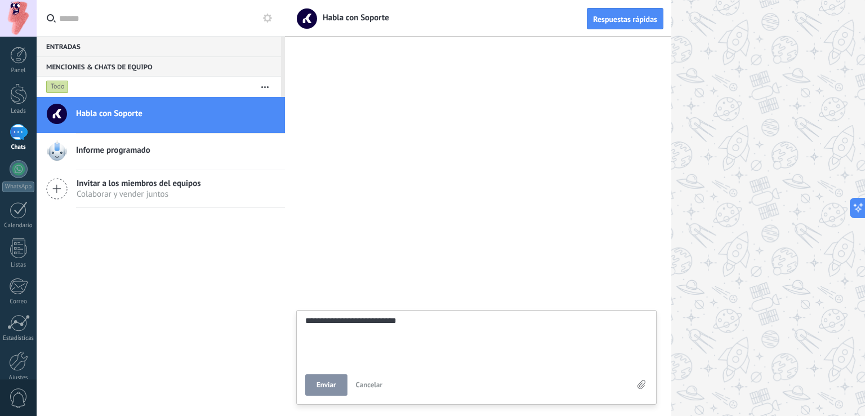
type textarea "**********"
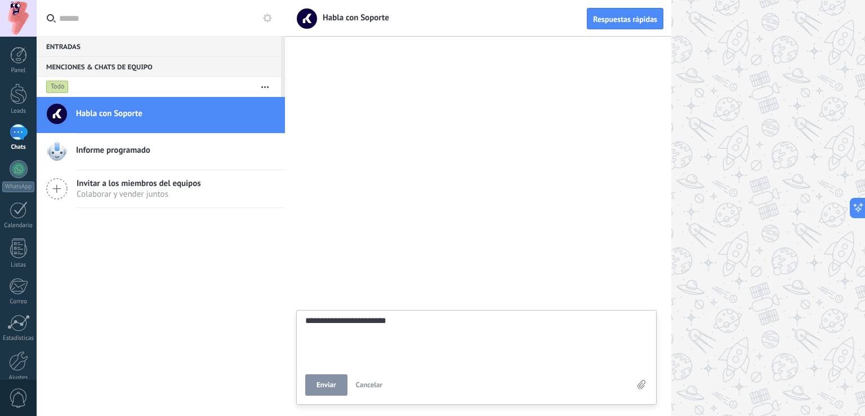
type textarea "**********"
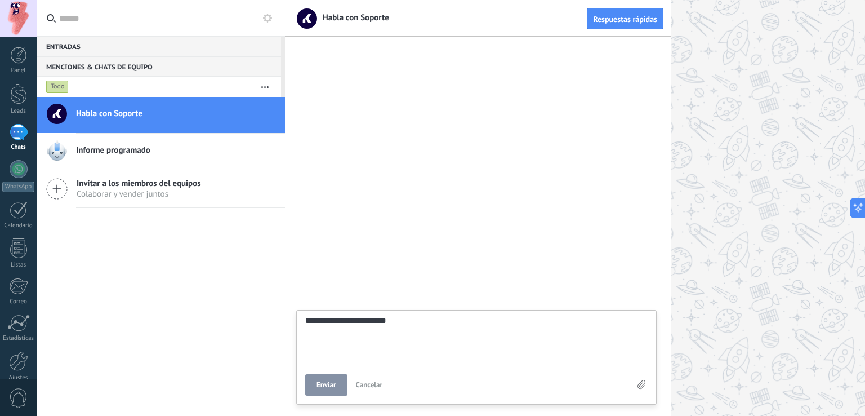
type textarea "**********"
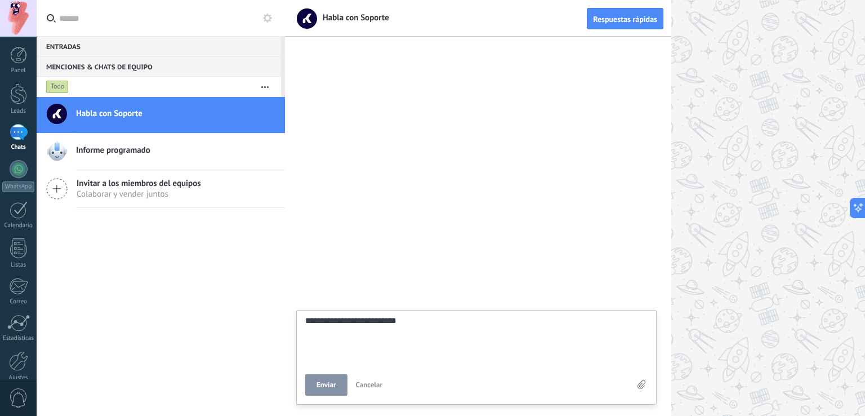
type textarea "**********"
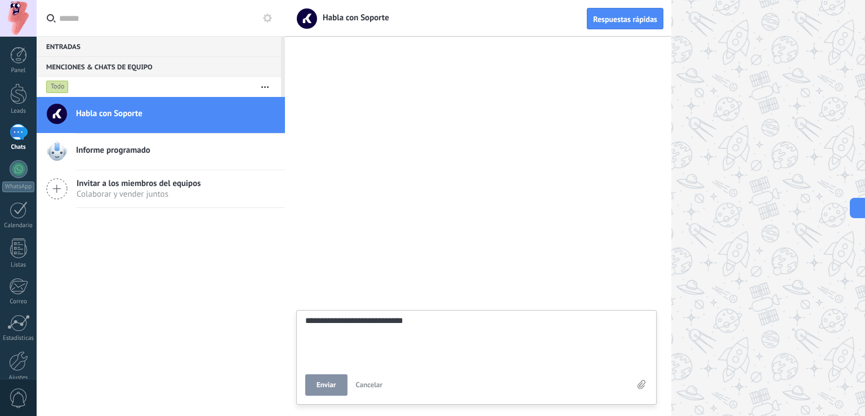
type textarea "**********"
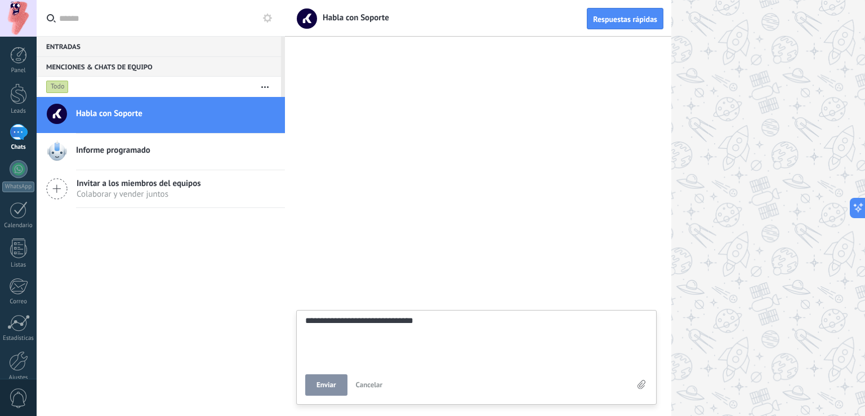
type textarea "**********"
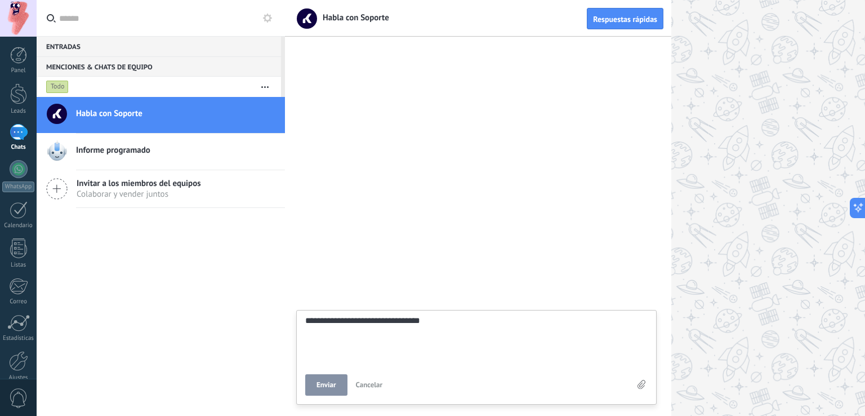
type textarea "**********"
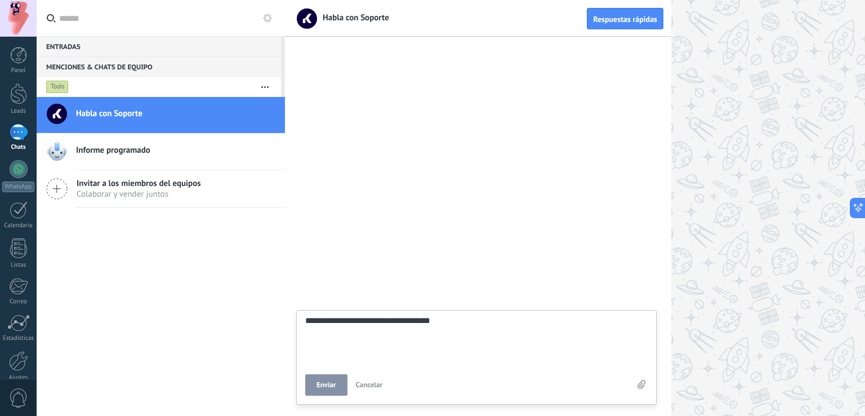
type textarea "**********"
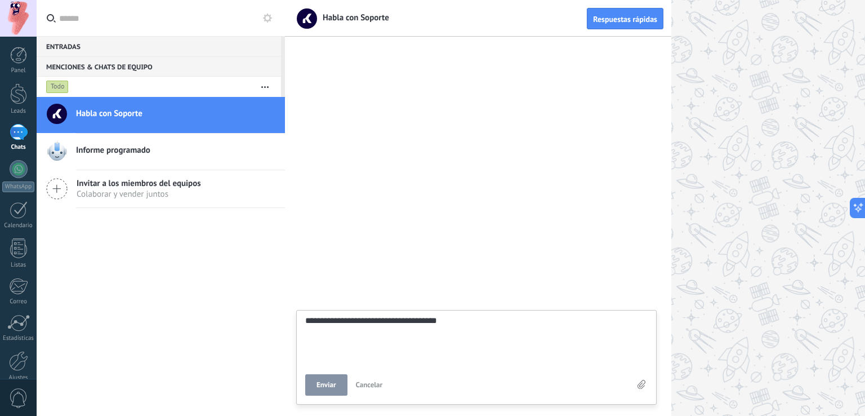
type textarea "**********"
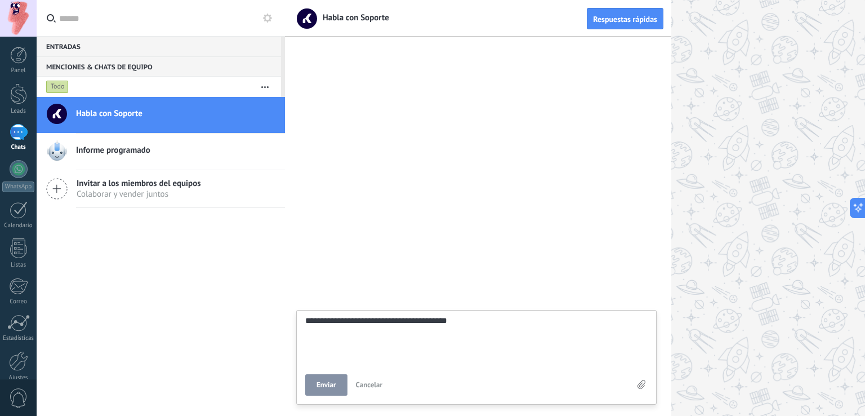
type textarea "**********"
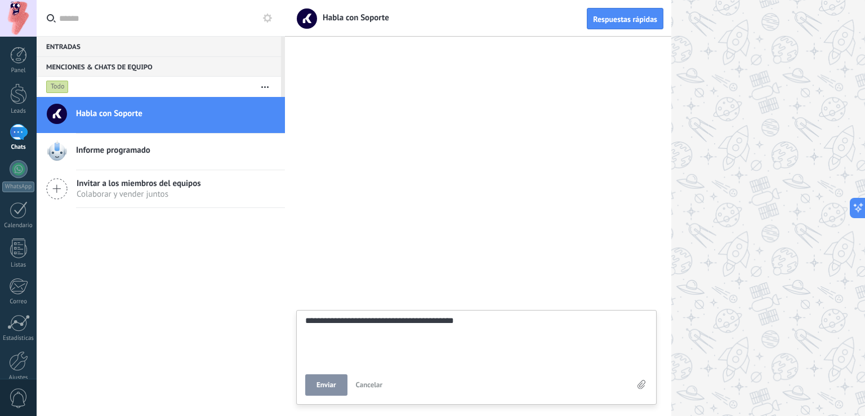
type textarea "**********"
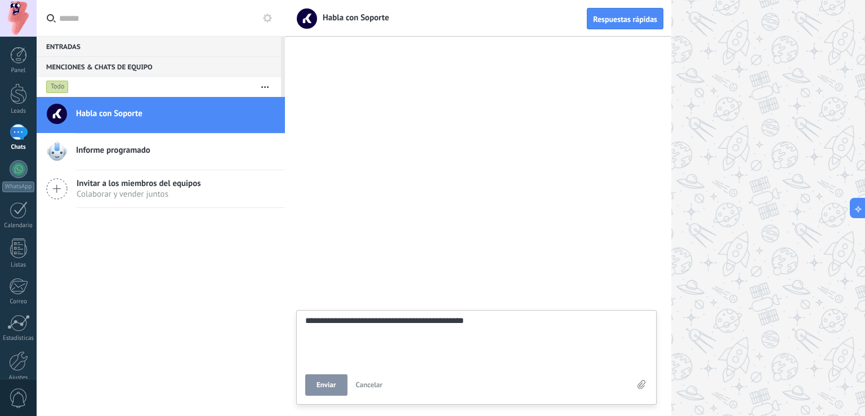
click at [322, 389] on span "Enviar" at bounding box center [327, 385] width 20 height 8
type textarea "*******"
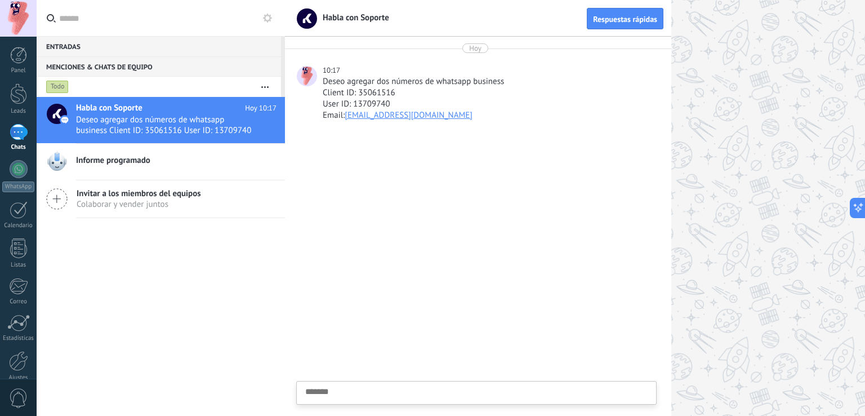
click at [770, 225] on div at bounding box center [575, 208] width 580 height 416
click at [20, 62] on div at bounding box center [18, 55] width 17 height 17
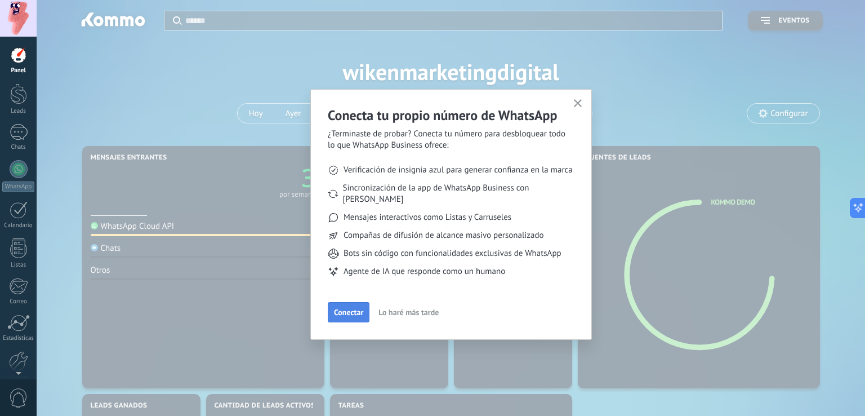
click at [353, 308] on span "Conectar" at bounding box center [348, 312] width 29 height 8
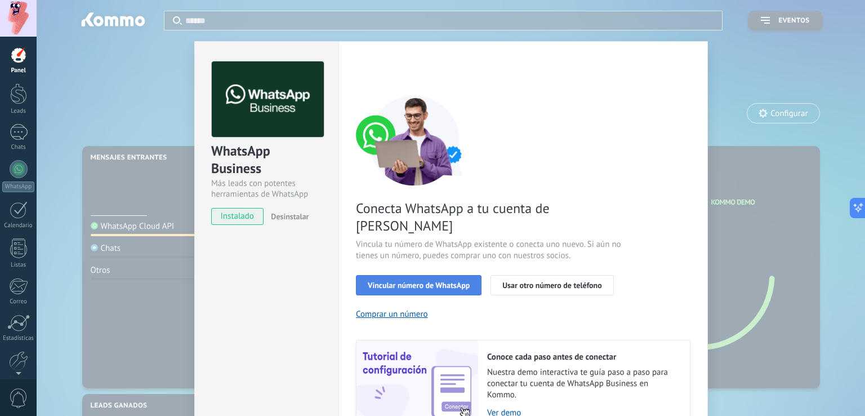
click at [399, 281] on span "Vincular número de WhatsApp" at bounding box center [419, 285] width 102 height 8
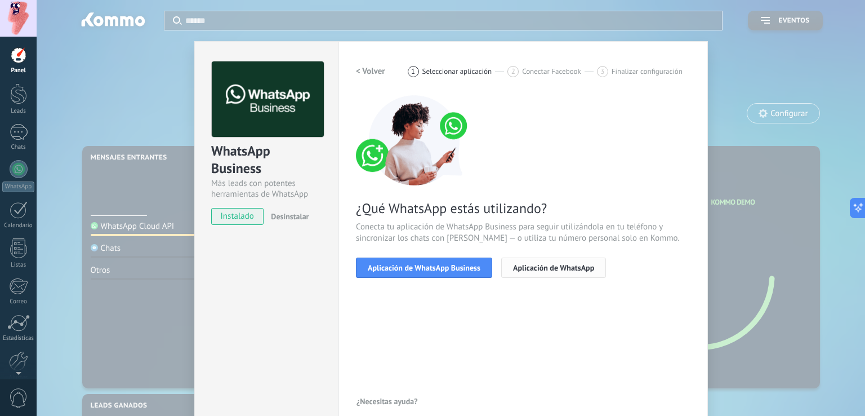
click at [546, 269] on span "Aplicación de WhatsApp" at bounding box center [553, 268] width 81 height 8
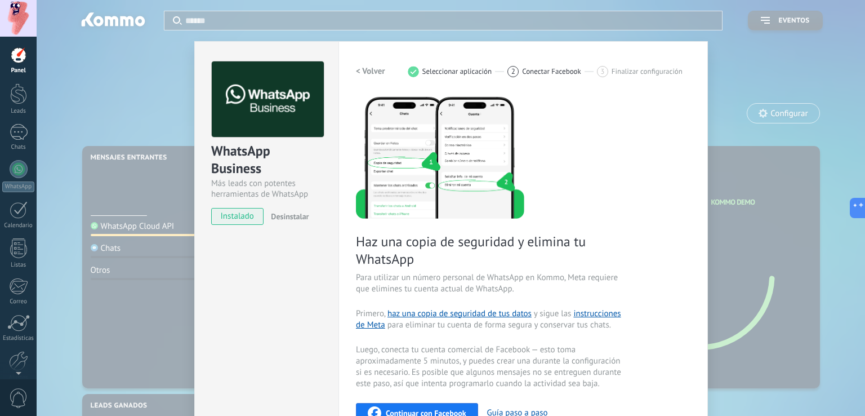
click at [743, 50] on div "WhatsApp Business Más leads con potentes herramientas de WhatsApp instalado Des…" at bounding box center [451, 208] width 829 height 416
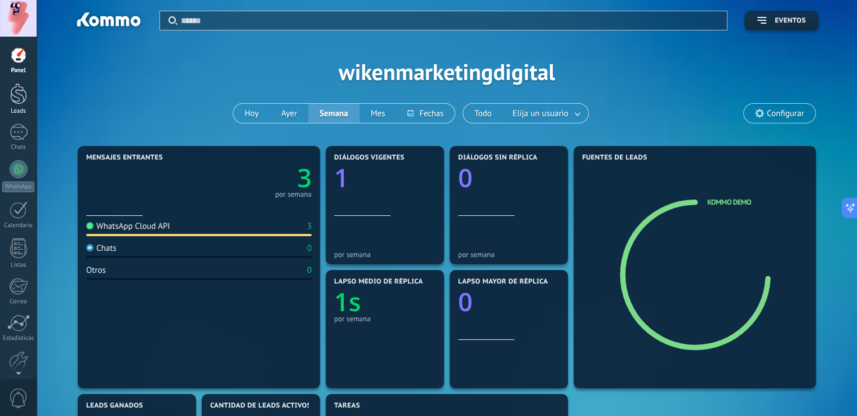
click at [22, 101] on div at bounding box center [18, 93] width 17 height 21
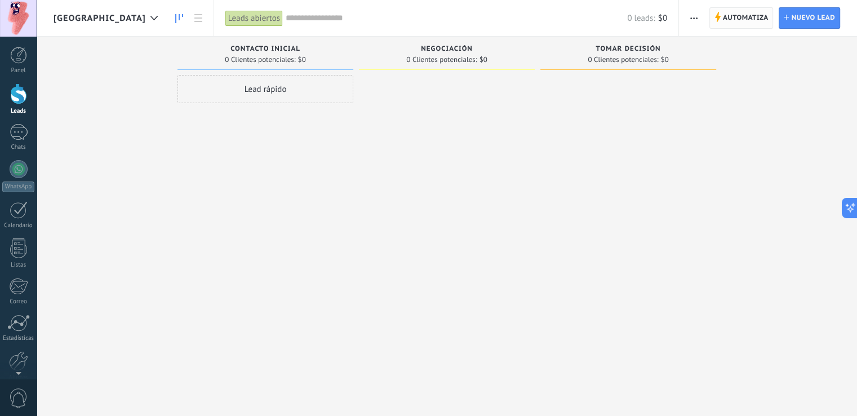
click at [761, 15] on span "Automatiza" at bounding box center [746, 18] width 46 height 20
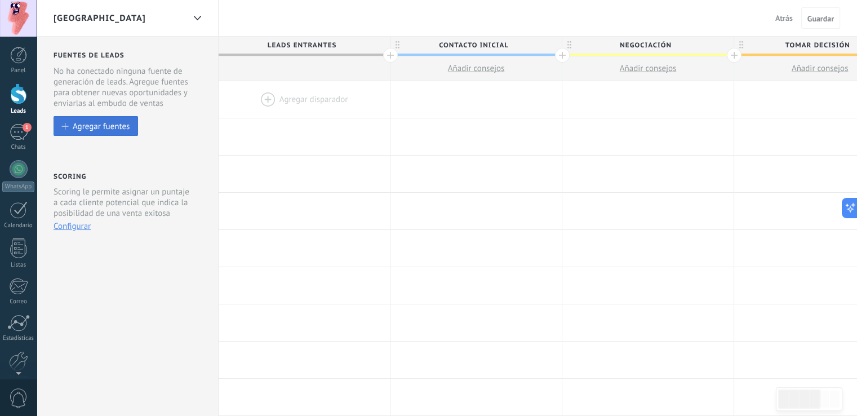
click at [93, 128] on div "Agregar fuentes" at bounding box center [101, 126] width 57 height 10
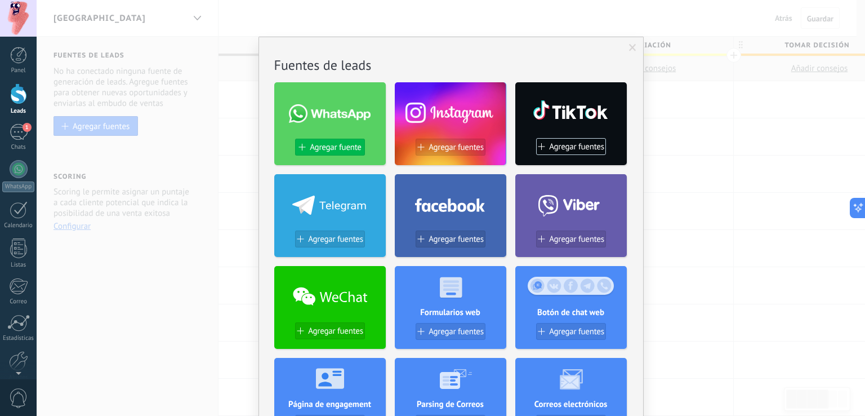
click at [327, 150] on span "Agregar fuente" at bounding box center [335, 147] width 51 height 10
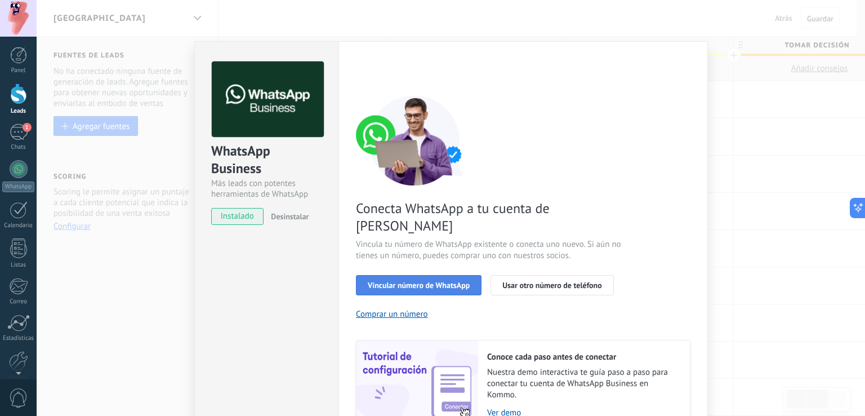
click at [427, 281] on span "Vincular número de WhatsApp" at bounding box center [419, 285] width 102 height 8
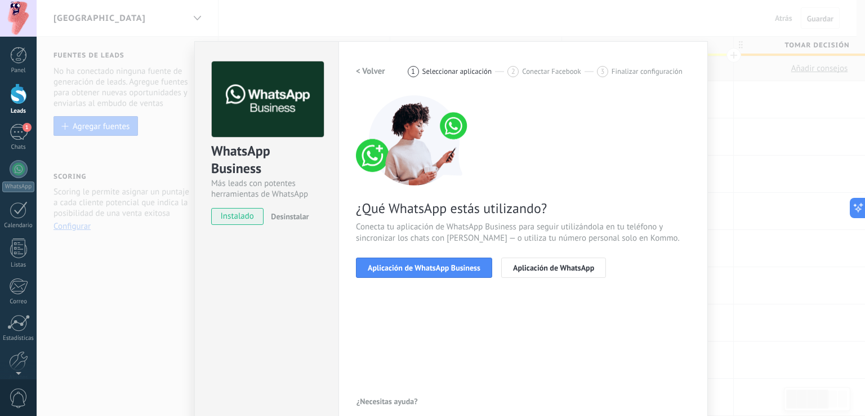
click at [427, 265] on span "Aplicación de WhatsApp Business" at bounding box center [424, 268] width 113 height 8
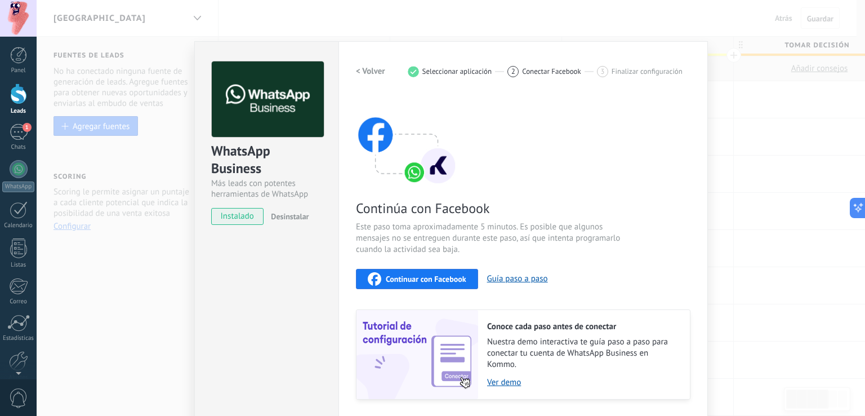
click at [766, 192] on div "WhatsApp Business Más leads con potentes herramientas de WhatsApp instalado Des…" at bounding box center [451, 208] width 829 height 416
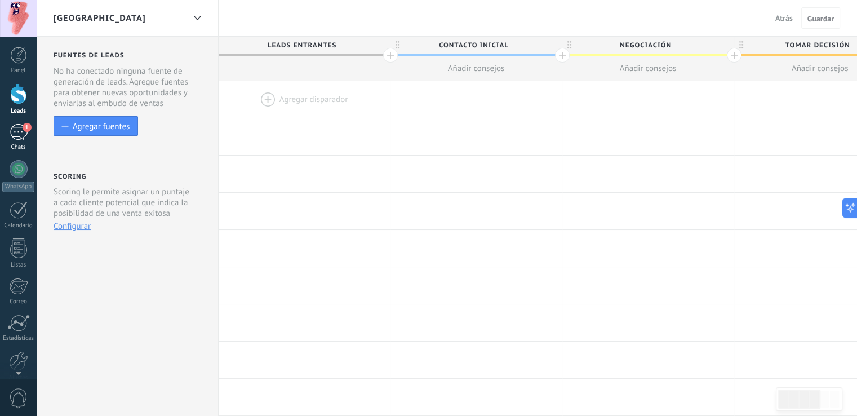
click at [15, 131] on div "1" at bounding box center [19, 132] width 18 height 16
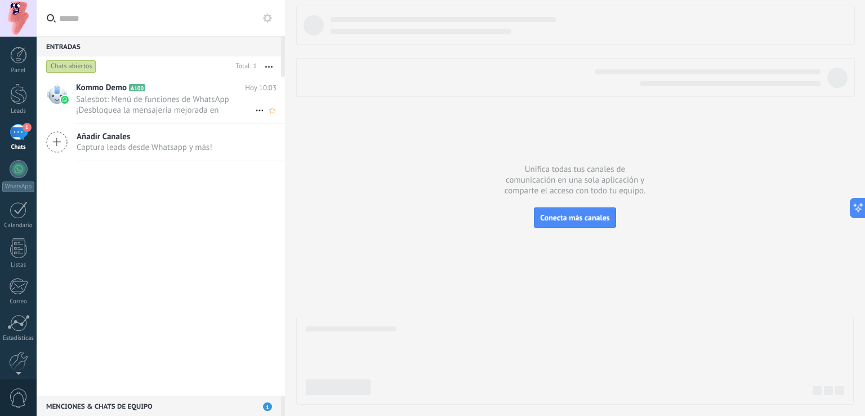
click at [125, 103] on span "Salesbot: Menú de funciones de WhatsApp ¡Desbloquea la mensajería mejorada en W…" at bounding box center [165, 104] width 179 height 21
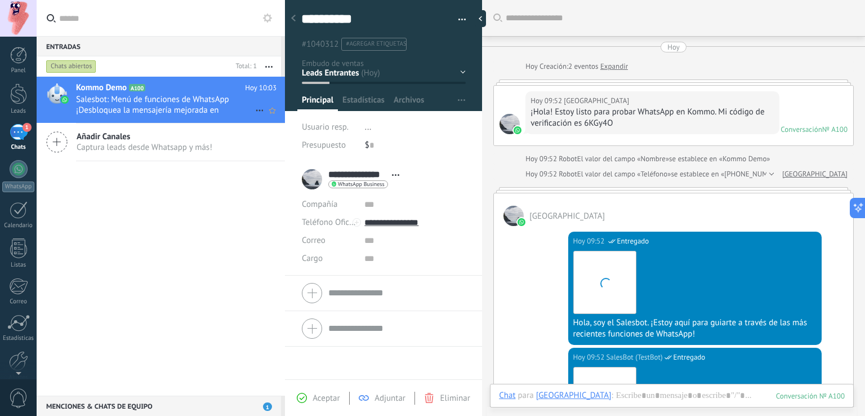
scroll to position [870, 0]
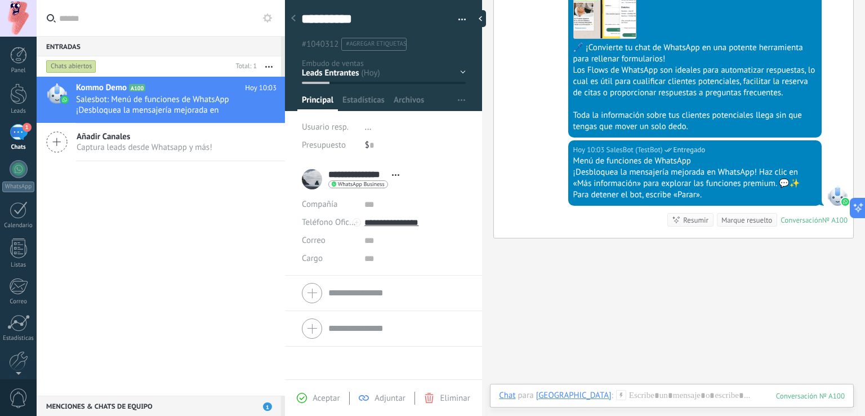
click at [166, 137] on span "Añadir Canales" at bounding box center [145, 136] width 136 height 11
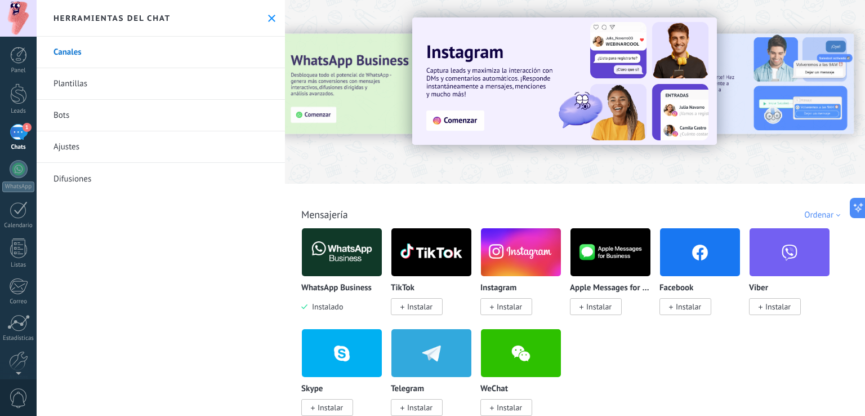
click at [10, 127] on div "1" at bounding box center [19, 132] width 18 height 16
click at [23, 128] on span "1" at bounding box center [27, 127] width 9 height 9
click at [22, 84] on div at bounding box center [18, 93] width 17 height 21
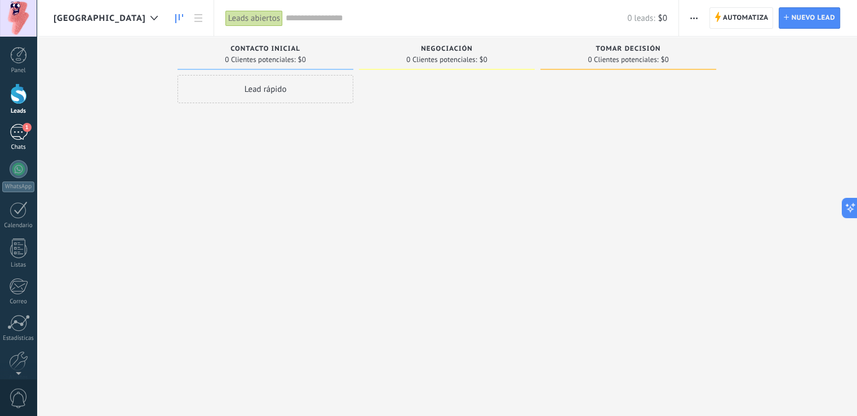
click at [19, 138] on div "1" at bounding box center [19, 132] width 18 height 16
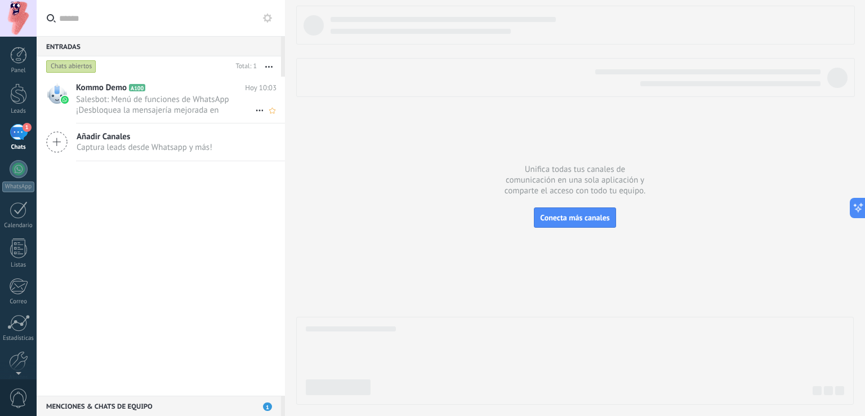
click at [181, 104] on span "Salesbot: Menú de funciones de WhatsApp ¡Desbloquea la mensajería mejorada en W…" at bounding box center [165, 104] width 179 height 21
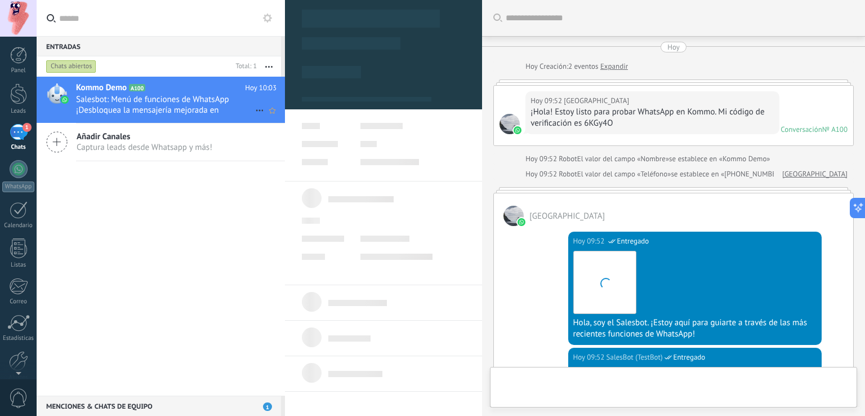
scroll to position [908, 0]
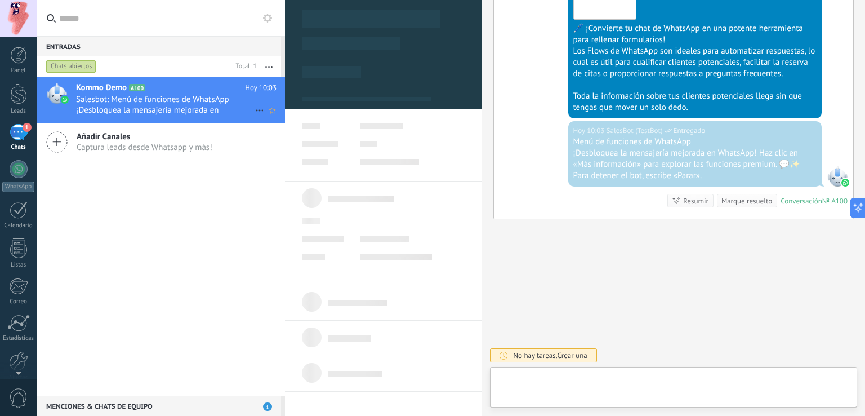
type textarea "**********"
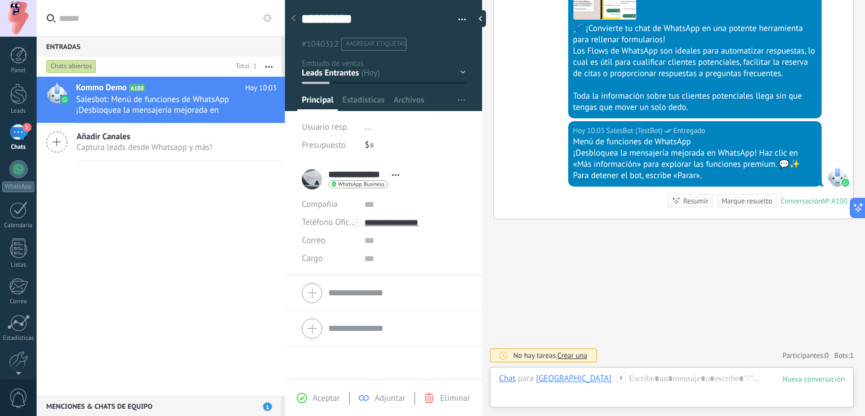
click at [656, 147] on div "Menú de funciones de WhatsApp" at bounding box center [694, 141] width 243 height 11
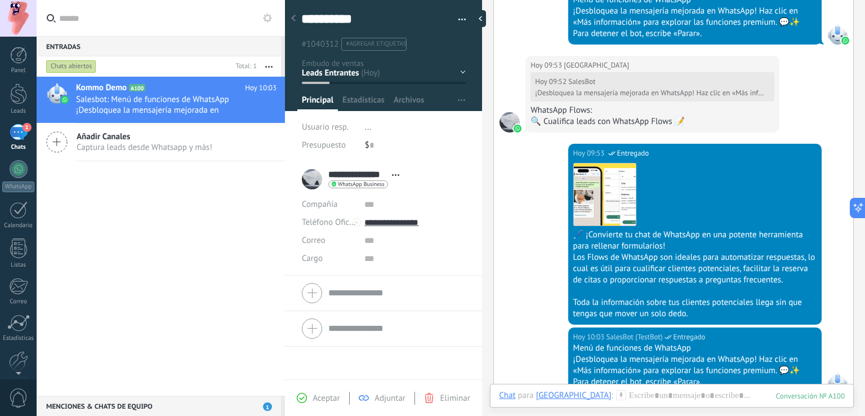
scroll to position [795, 0]
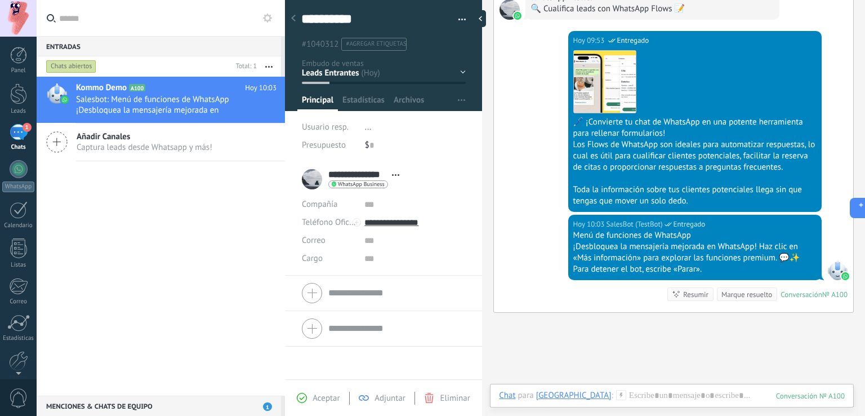
click at [758, 300] on div "Marque resuelto" at bounding box center [746, 294] width 51 height 11
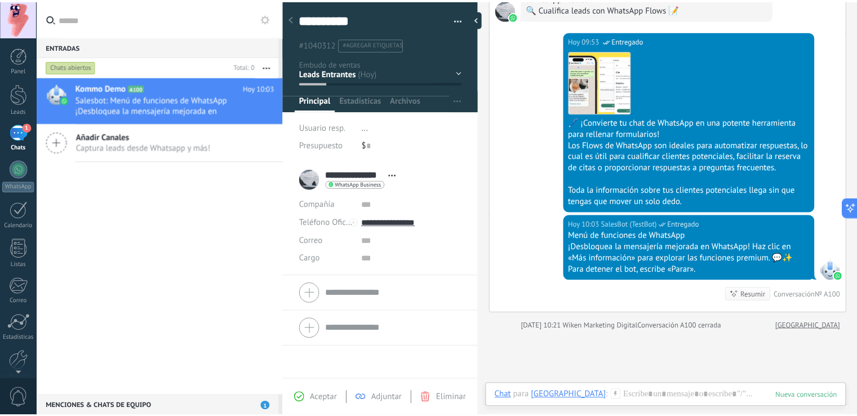
scroll to position [813, 0]
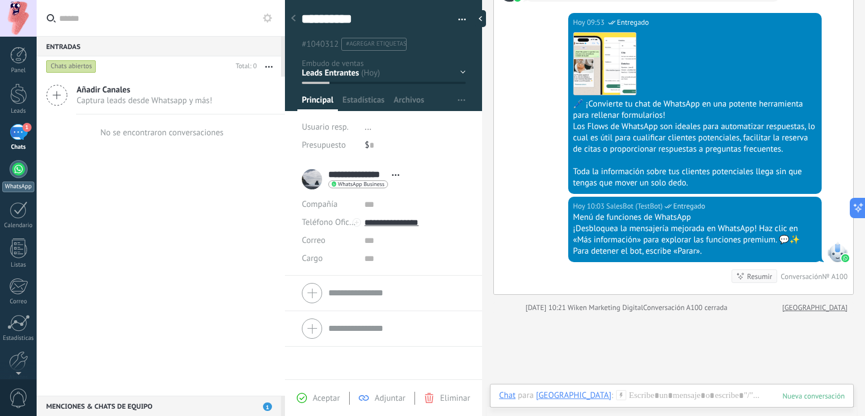
click at [21, 166] on div at bounding box center [19, 169] width 18 height 18
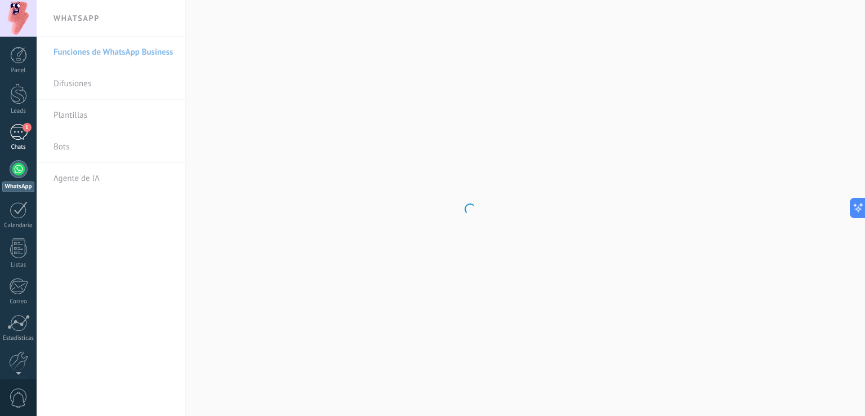
click at [23, 133] on div "1" at bounding box center [19, 132] width 18 height 16
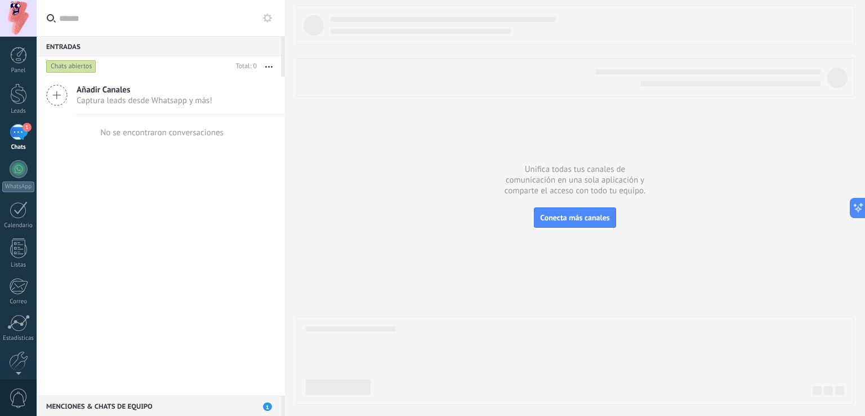
click at [155, 100] on span "Captura leads desde Whatsapp y más!" at bounding box center [145, 100] width 136 height 11
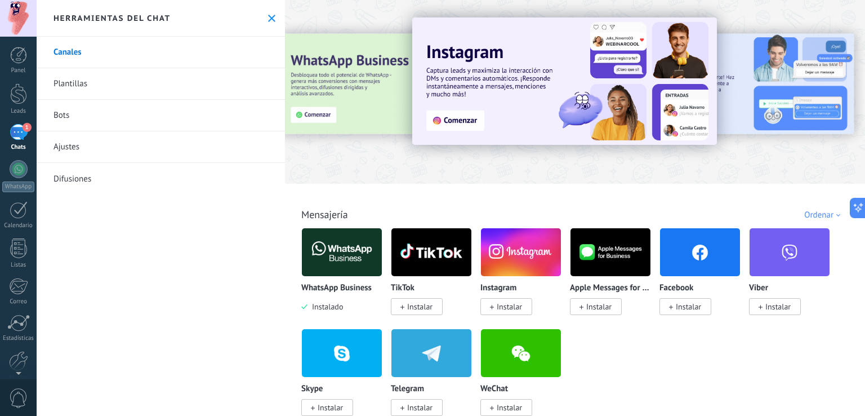
click at [160, 46] on link "Canales" at bounding box center [161, 53] width 248 height 32
click at [23, 105] on link "Leads" at bounding box center [18, 99] width 37 height 32
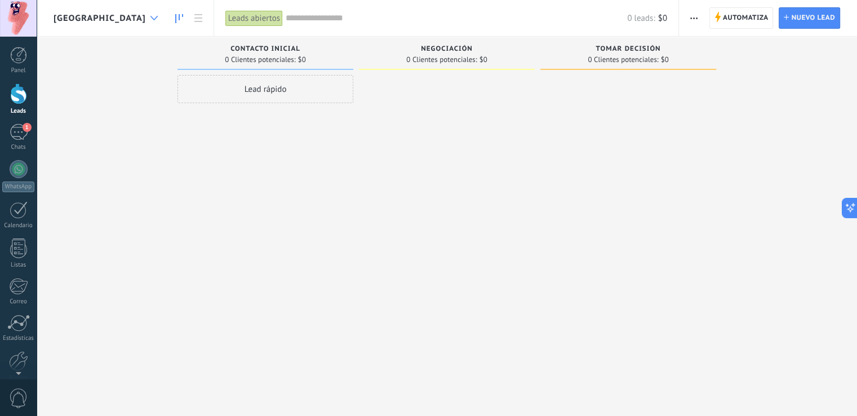
click at [145, 15] on div at bounding box center [154, 18] width 19 height 22
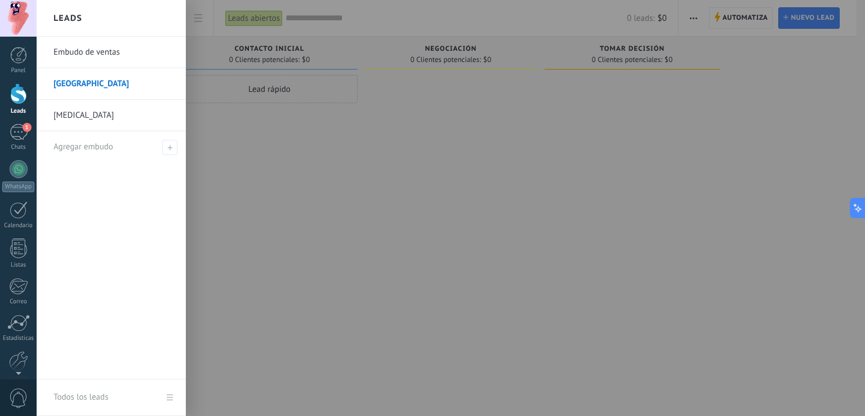
click at [119, 59] on link "Embudo de ventas" at bounding box center [114, 53] width 121 height 32
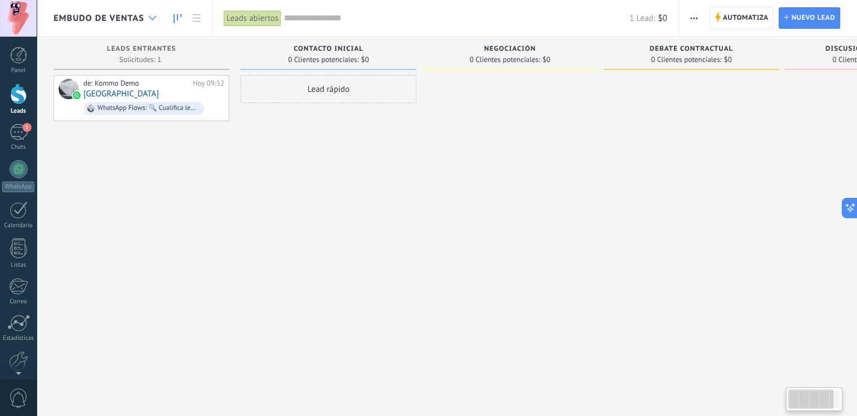
click at [146, 23] on div at bounding box center [152, 18] width 19 height 22
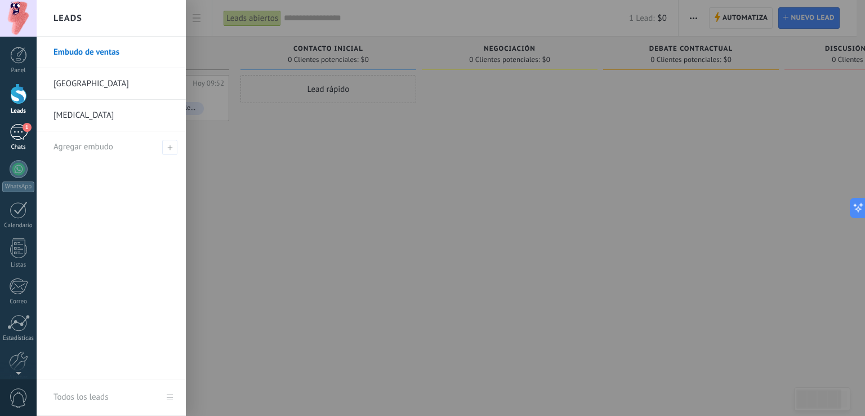
click at [21, 137] on div "1" at bounding box center [19, 132] width 18 height 16
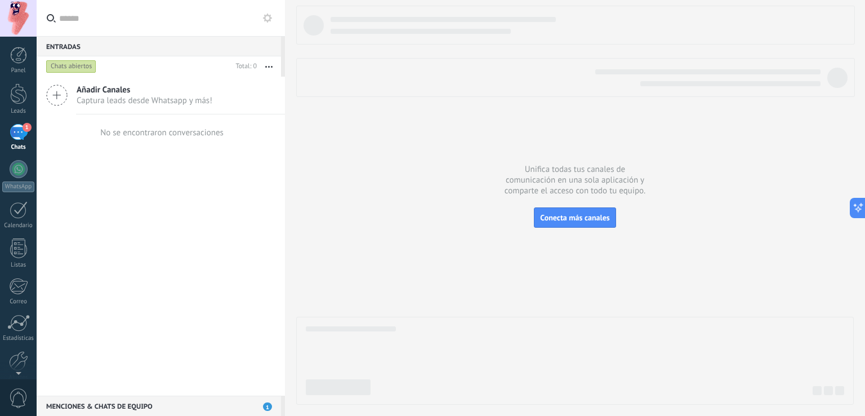
click at [55, 95] on icon at bounding box center [56, 94] width 21 height 21
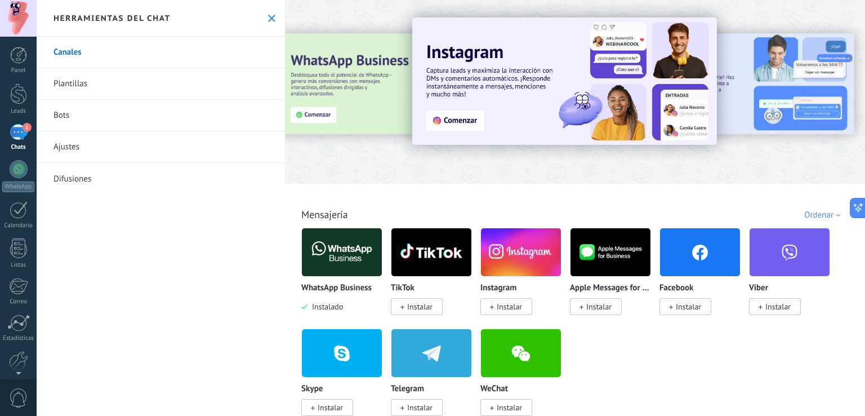
click at [345, 259] on img at bounding box center [342, 252] width 80 height 55
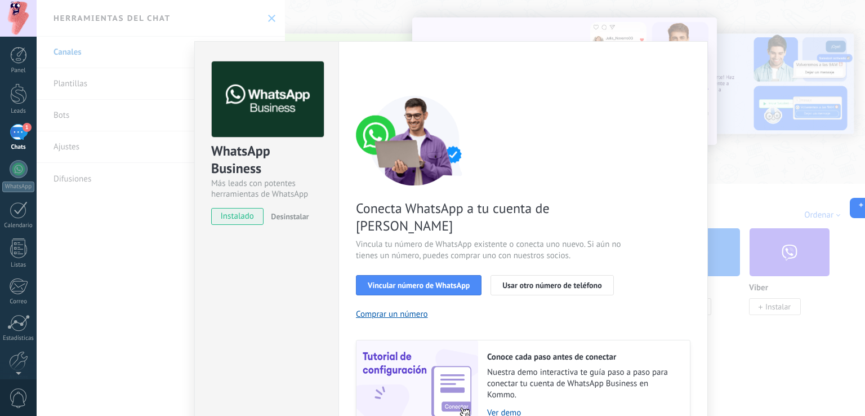
click at [742, 165] on div "WhatsApp Business Más leads con potentes herramientas de WhatsApp instalado Des…" at bounding box center [451, 208] width 829 height 416
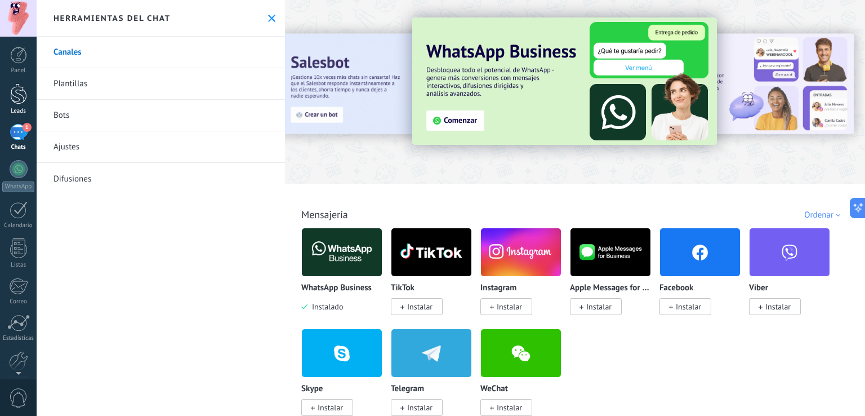
click at [21, 99] on div at bounding box center [18, 93] width 17 height 21
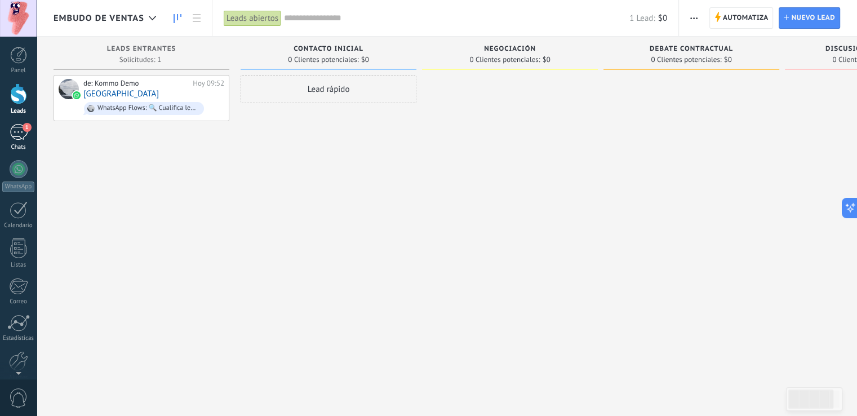
click at [18, 139] on div "1" at bounding box center [19, 132] width 18 height 16
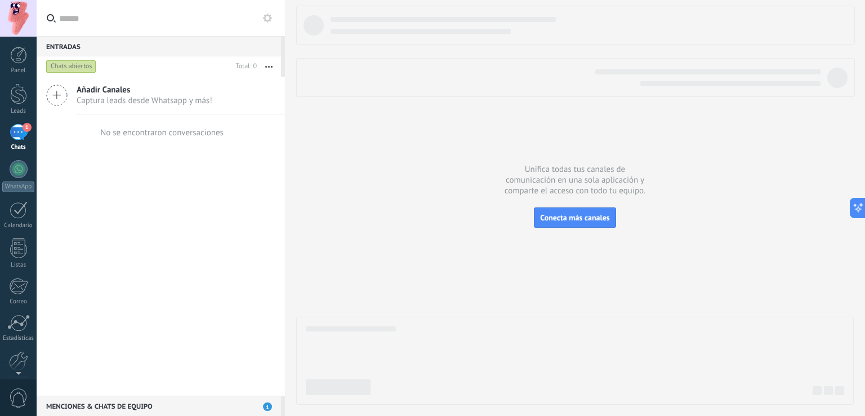
click at [129, 106] on div "Añadir Canales Captura leads desde Whatsapp y más!" at bounding box center [161, 96] width 248 height 38
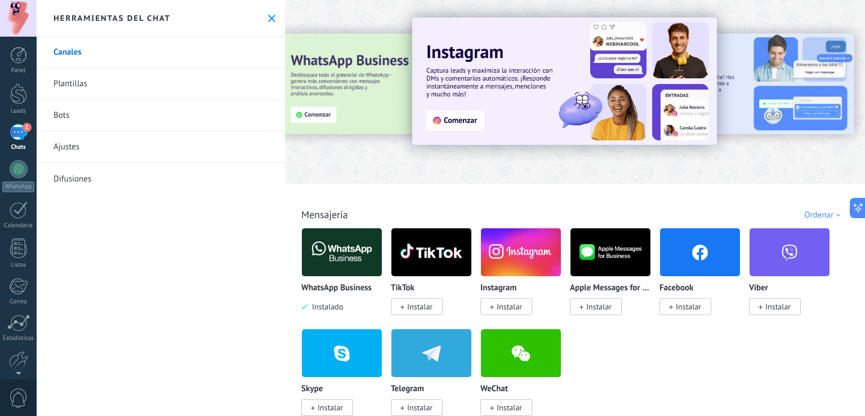
click at [82, 144] on link "Ajustes" at bounding box center [161, 147] width 248 height 32
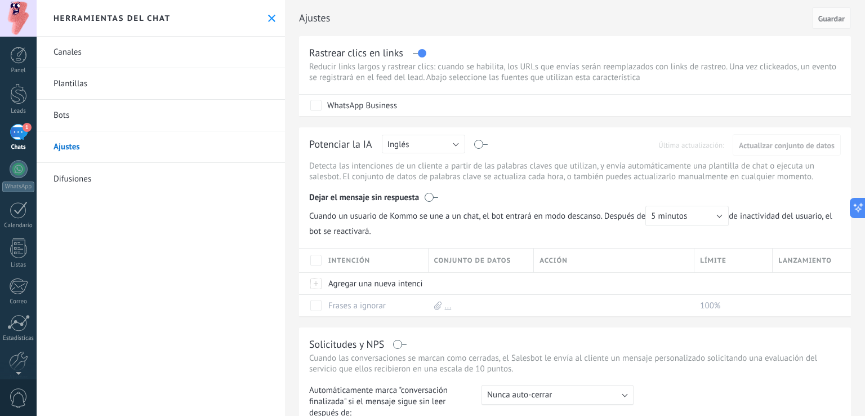
click at [83, 117] on link "Bots" at bounding box center [161, 116] width 248 height 32
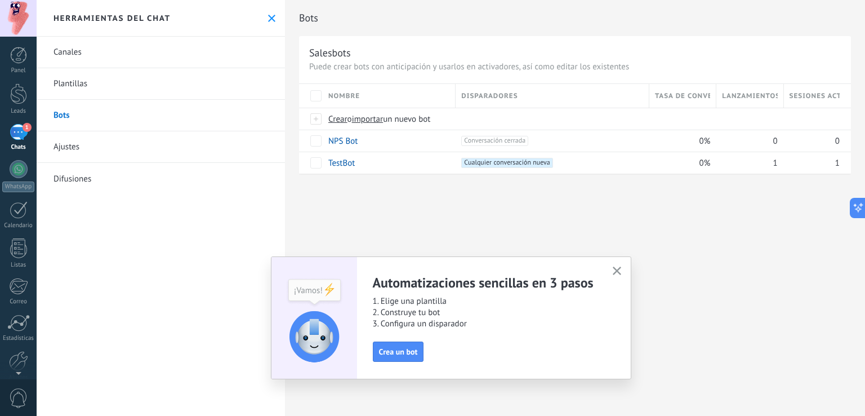
click at [85, 84] on link "Plantillas" at bounding box center [161, 84] width 248 height 32
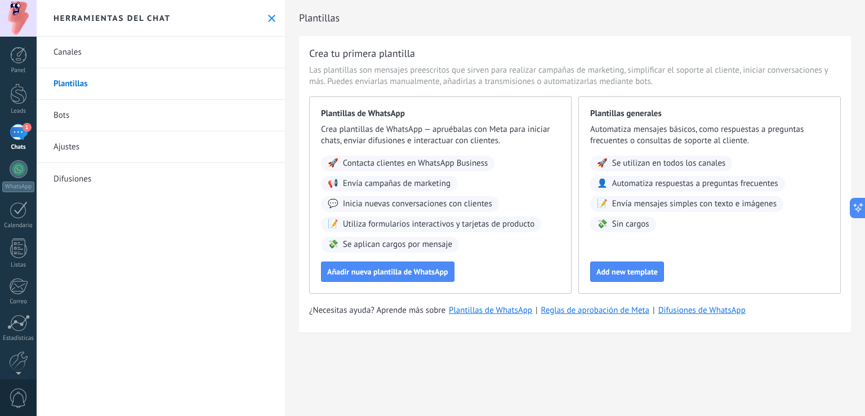
click at [86, 52] on link "Canales" at bounding box center [161, 53] width 248 height 32
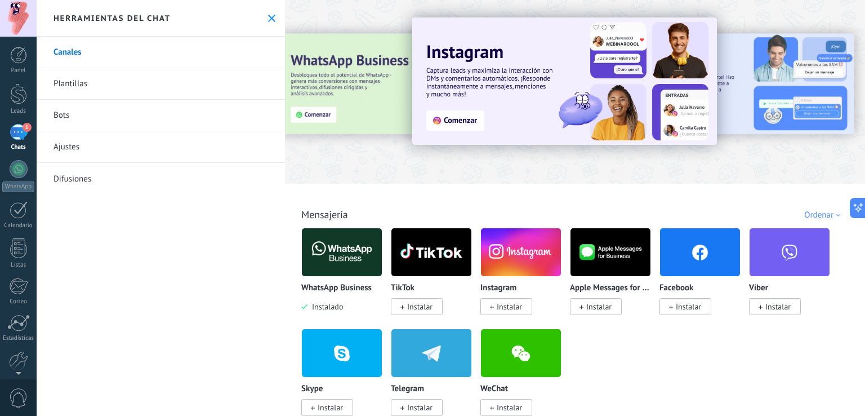
click at [515, 305] on span "Instalar" at bounding box center [509, 306] width 25 height 10
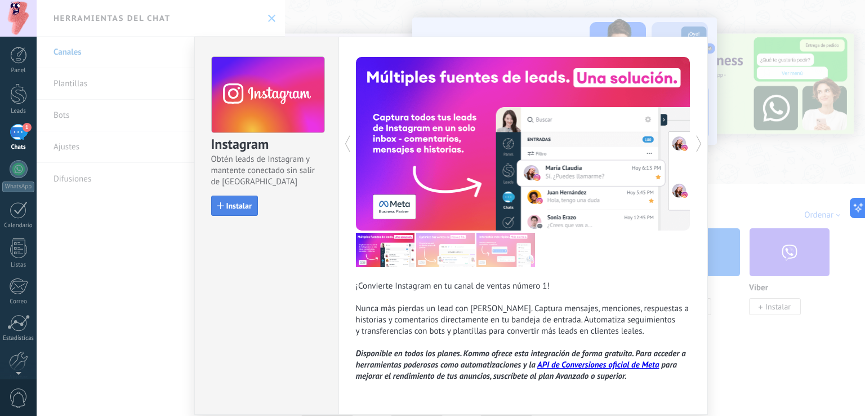
click at [238, 203] on span "Instalar" at bounding box center [238, 206] width 25 height 8
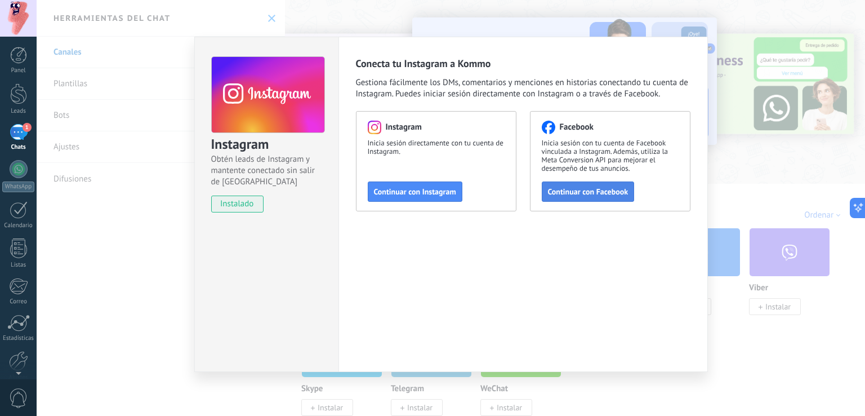
click at [579, 193] on span "Continuar con Facebook" at bounding box center [588, 192] width 81 height 8
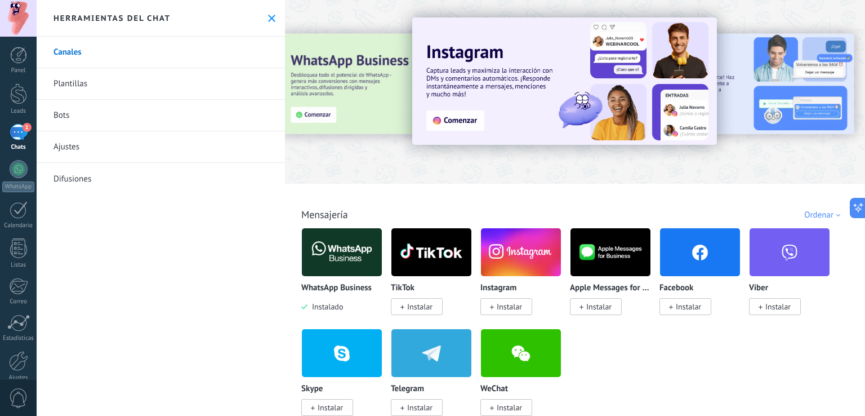
click at [121, 52] on link "Canales" at bounding box center [161, 53] width 248 height 32
click at [701, 308] on span "Instalar" at bounding box center [688, 306] width 25 height 10
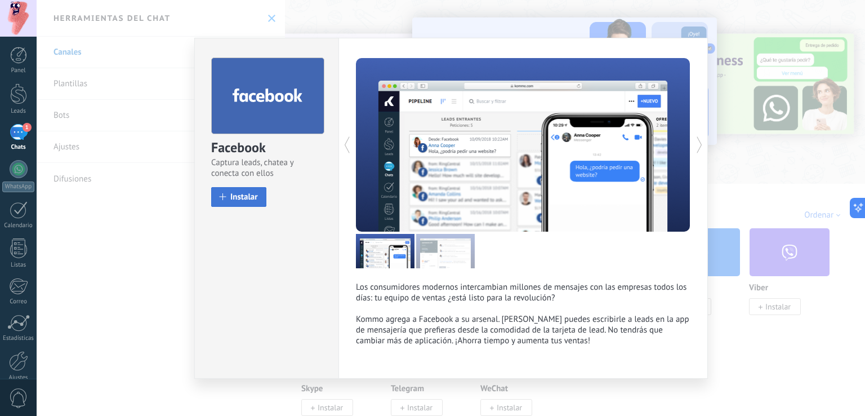
click at [243, 194] on span "Instalar" at bounding box center [244, 197] width 28 height 8
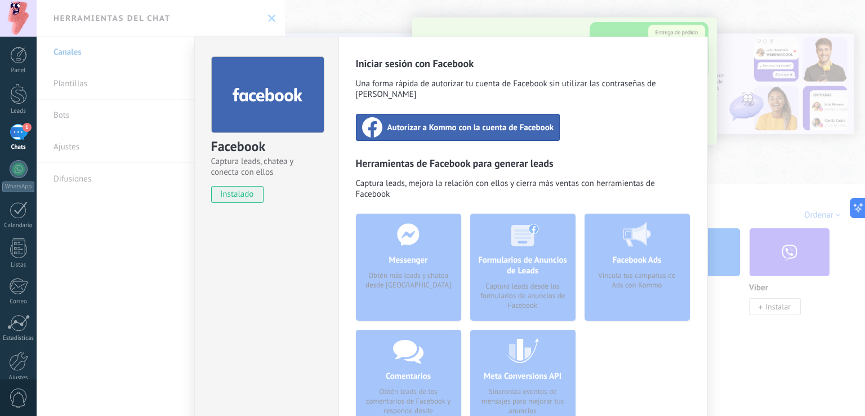
click at [477, 122] on span "Autorizar a Kommo con la cuenta de Facebook" at bounding box center [470, 127] width 167 height 11
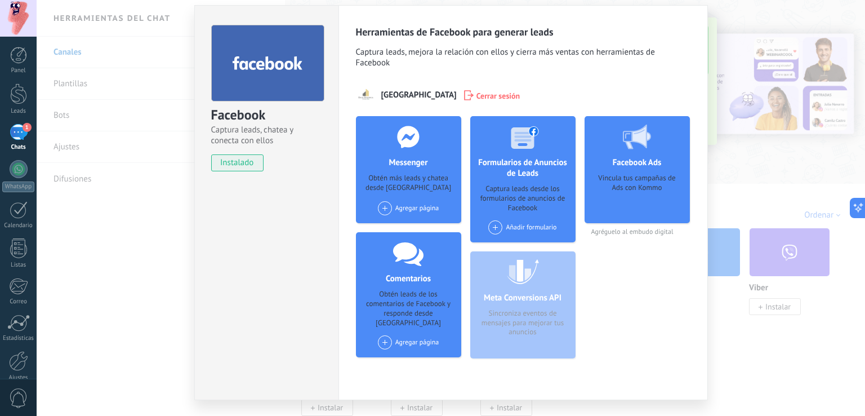
scroll to position [58, 0]
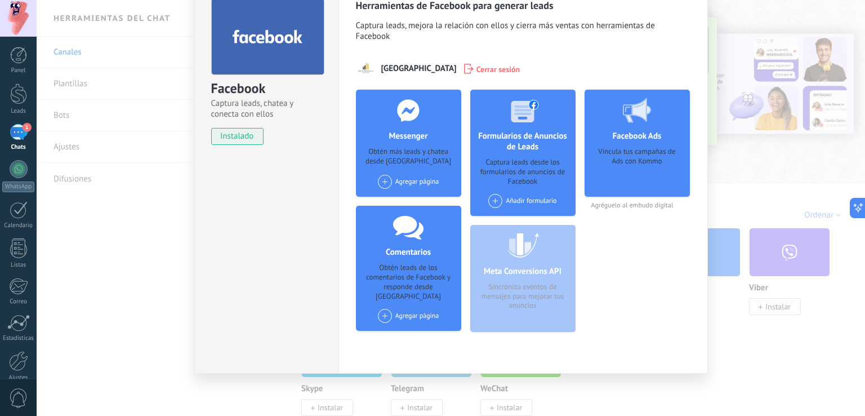
click at [733, 192] on div "Facebook Captura leads, chatea y conecta con ellos instalado Desinstalar Herram…" at bounding box center [451, 208] width 829 height 416
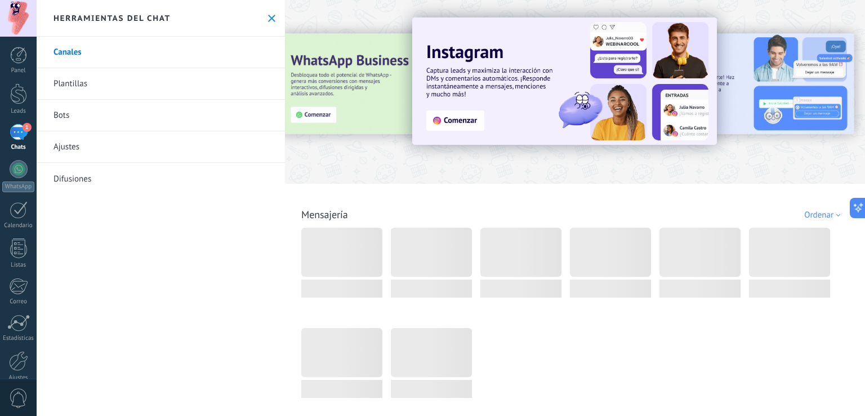
click at [154, 46] on link "Canales" at bounding box center [161, 53] width 248 height 32
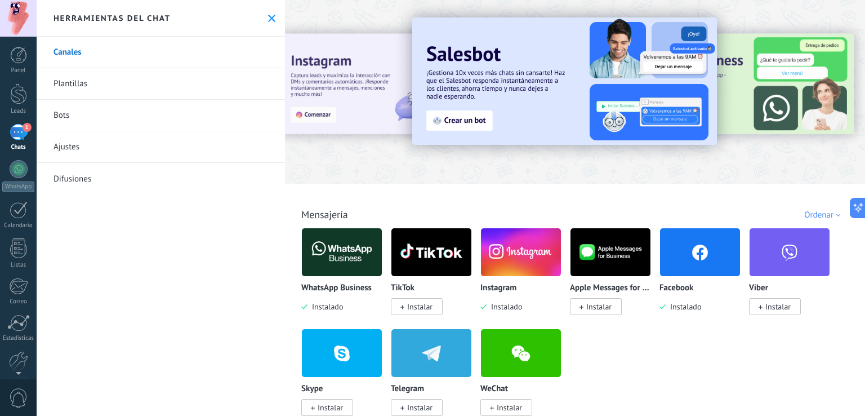
click at [105, 83] on link "Plantillas" at bounding box center [161, 84] width 248 height 32
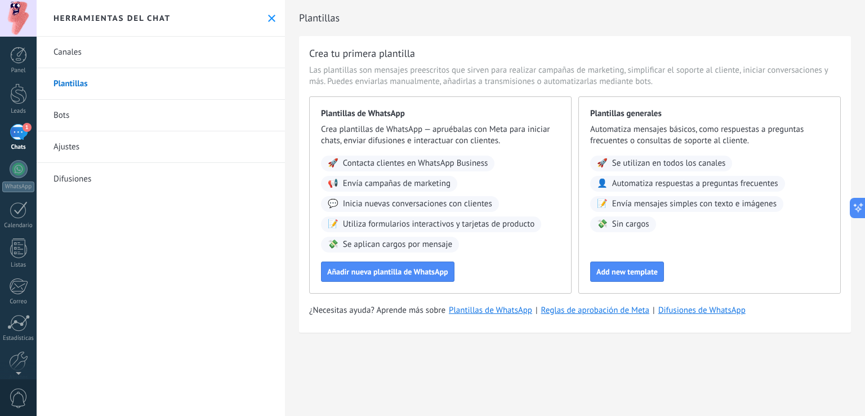
click at [114, 119] on link "Bots" at bounding box center [161, 116] width 248 height 32
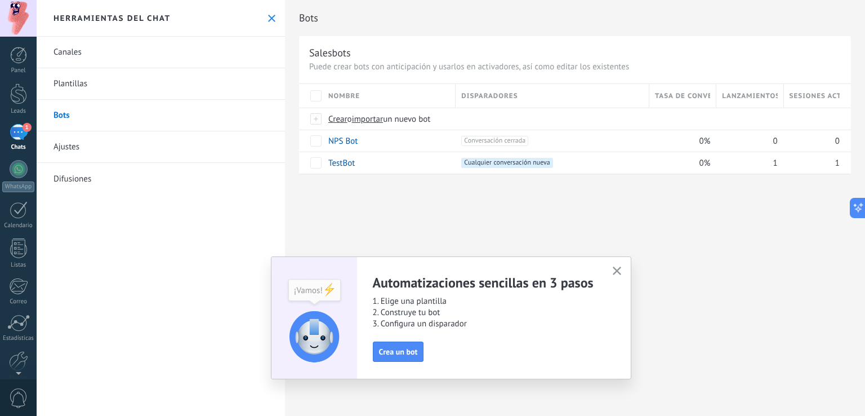
click at [114, 145] on link "Ajustes" at bounding box center [161, 147] width 248 height 32
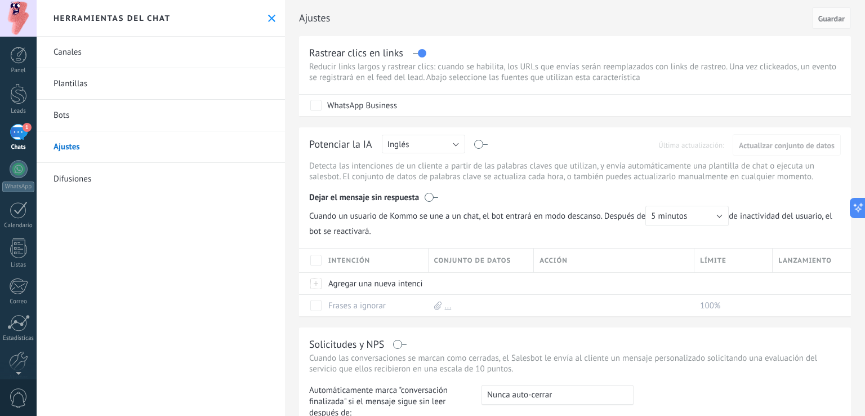
click at [101, 181] on link "Difusiones" at bounding box center [161, 179] width 248 height 32
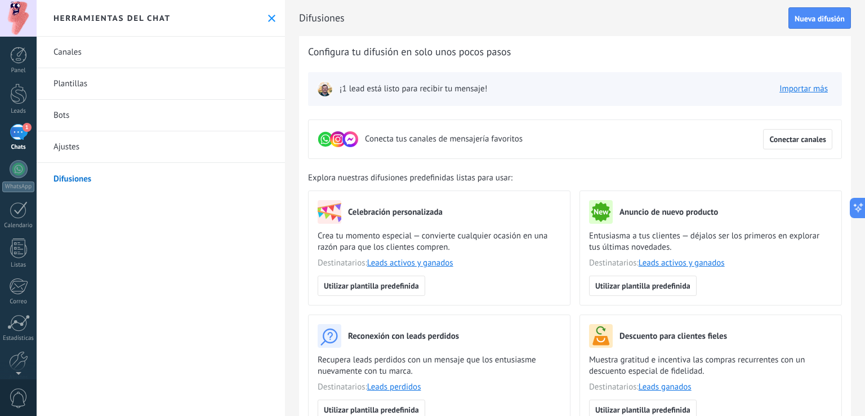
click at [327, 90] on img at bounding box center [325, 89] width 16 height 16
click at [20, 91] on div at bounding box center [18, 93] width 17 height 21
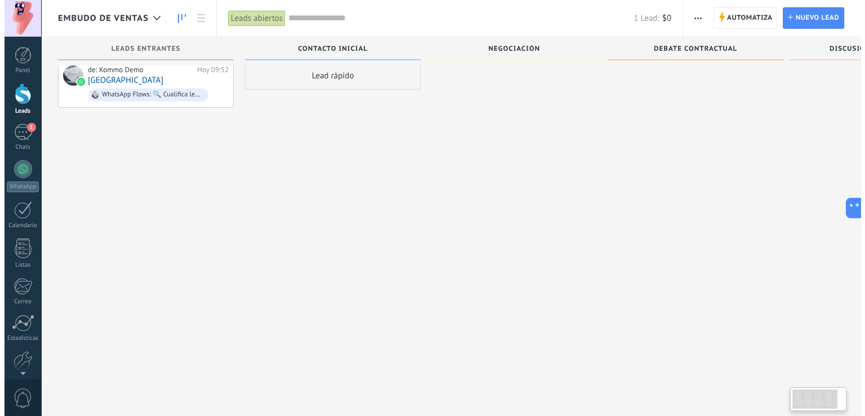
scroll to position [19, 0]
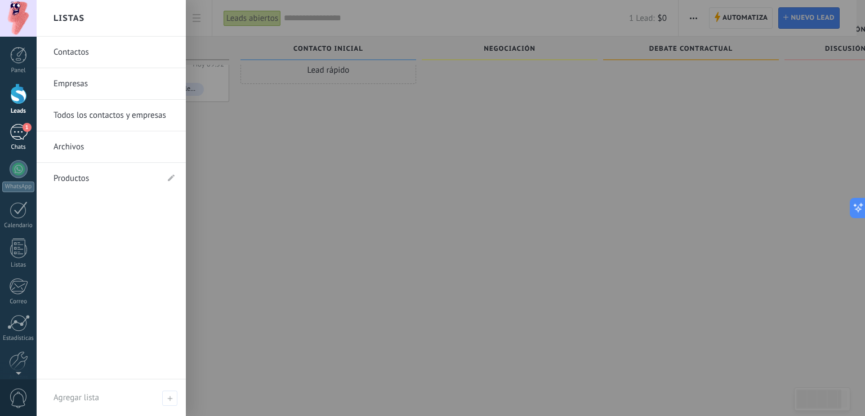
click at [21, 131] on div "1" at bounding box center [19, 132] width 18 height 16
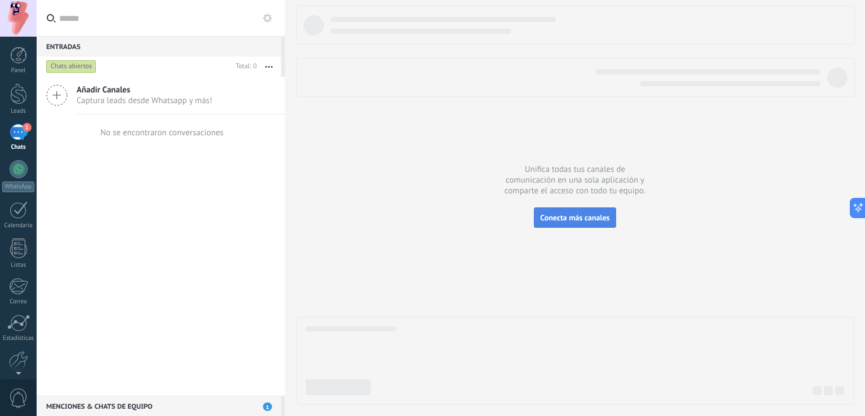
click at [587, 221] on span "Conecta más canales" at bounding box center [574, 217] width 69 height 10
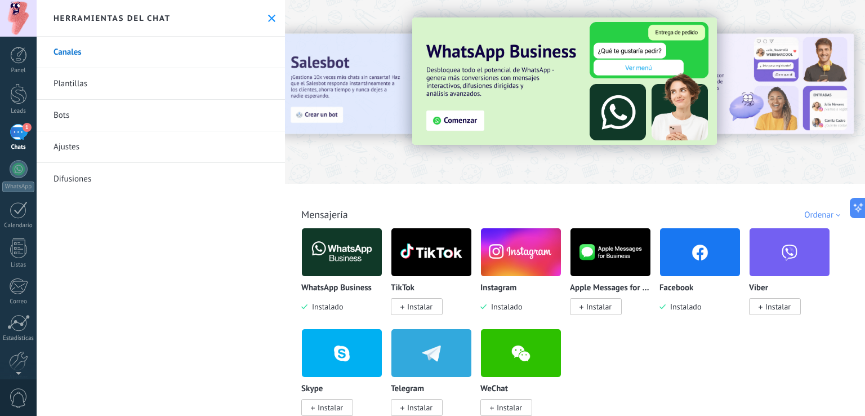
click at [268, 17] on use at bounding box center [271, 18] width 7 height 7
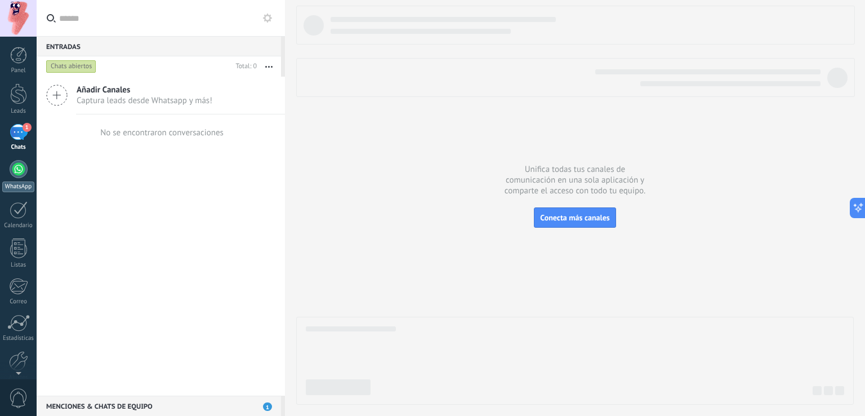
click at [18, 176] on div at bounding box center [19, 169] width 18 height 18
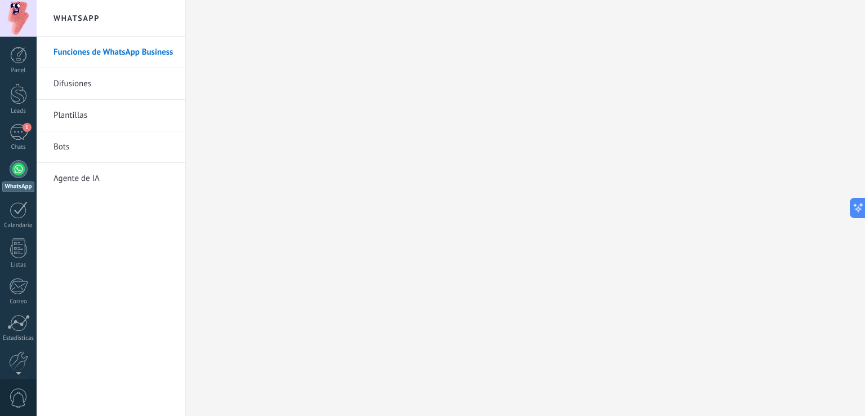
click at [85, 116] on link "Plantillas" at bounding box center [114, 116] width 121 height 32
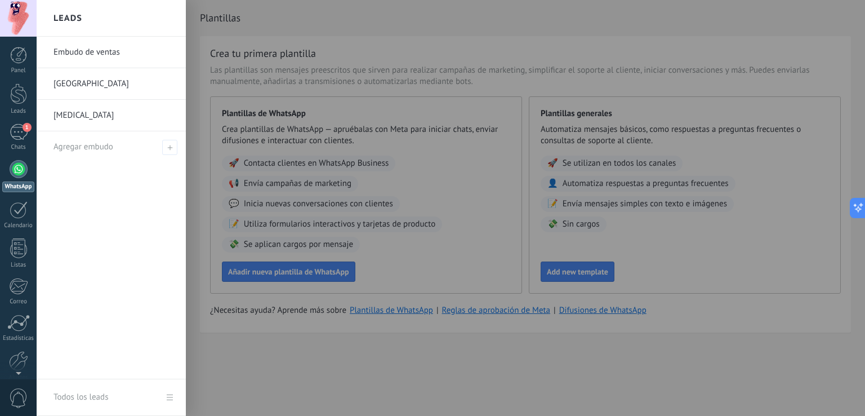
click at [92, 82] on link "[GEOGRAPHIC_DATA]" at bounding box center [114, 84] width 121 height 32
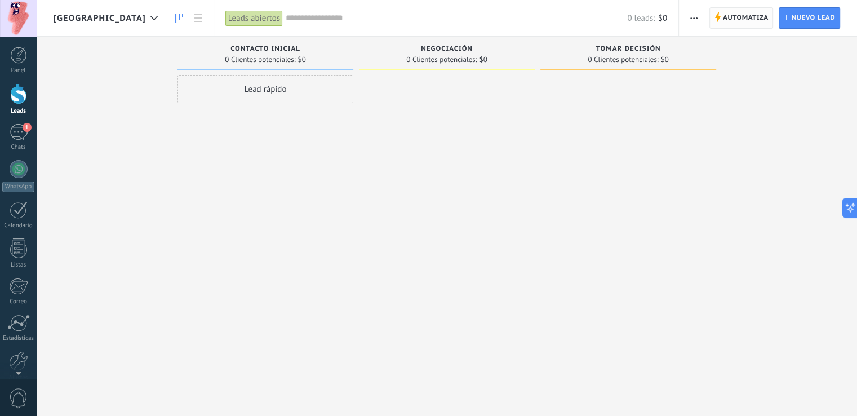
click at [752, 20] on span "Automatiza" at bounding box center [746, 18] width 46 height 20
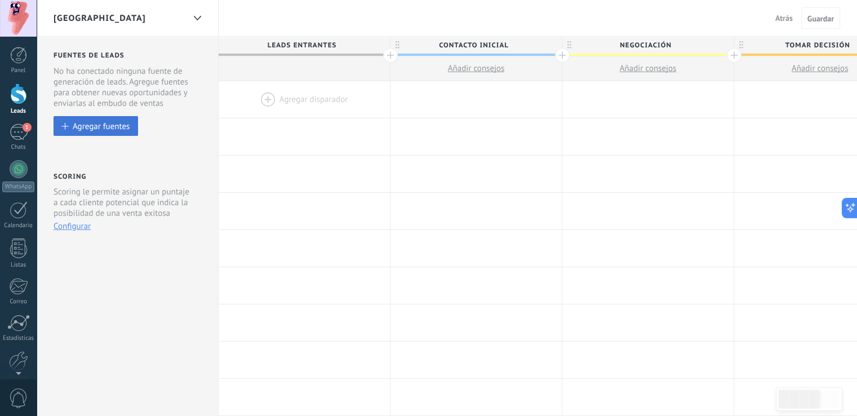
click at [115, 132] on button "Agregar fuentes" at bounding box center [96, 126] width 84 height 20
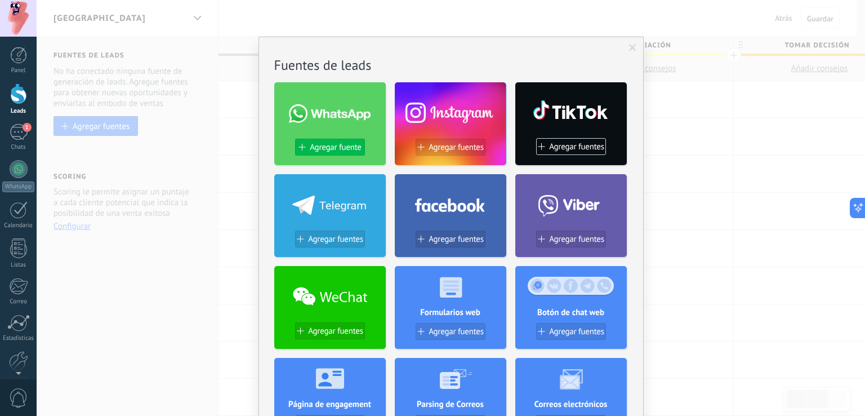
click at [317, 146] on span "Agregar fuente" at bounding box center [335, 147] width 51 height 10
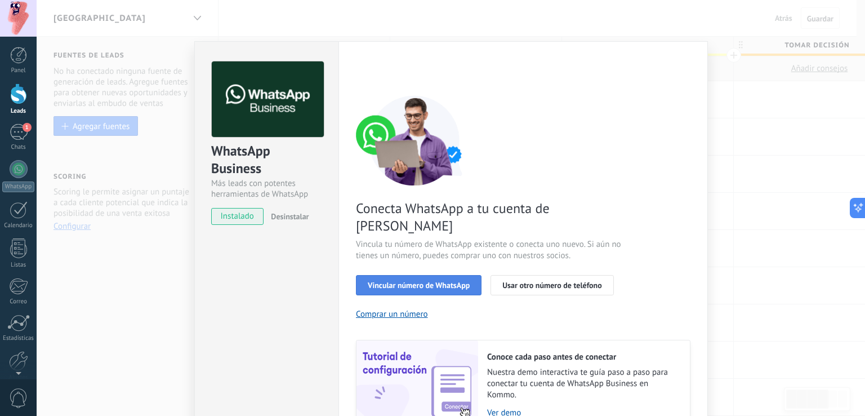
click at [426, 281] on span "Vincular número de WhatsApp" at bounding box center [419, 285] width 102 height 8
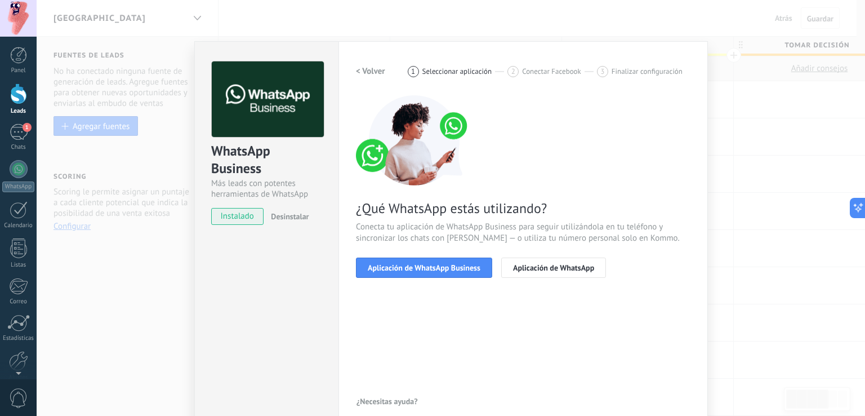
click at [426, 269] on span "Aplicación de WhatsApp Business" at bounding box center [424, 268] width 113 height 8
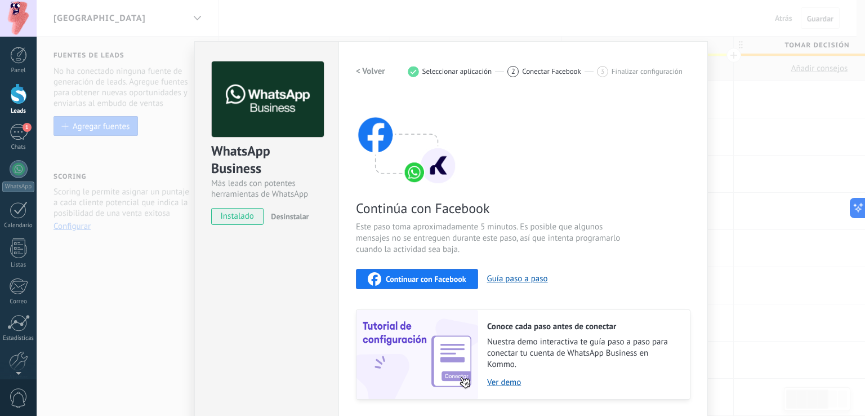
click at [424, 275] on span "Continuar con Facebook" at bounding box center [426, 279] width 81 height 8
click at [12, 190] on div "WhatsApp" at bounding box center [18, 186] width 32 height 11
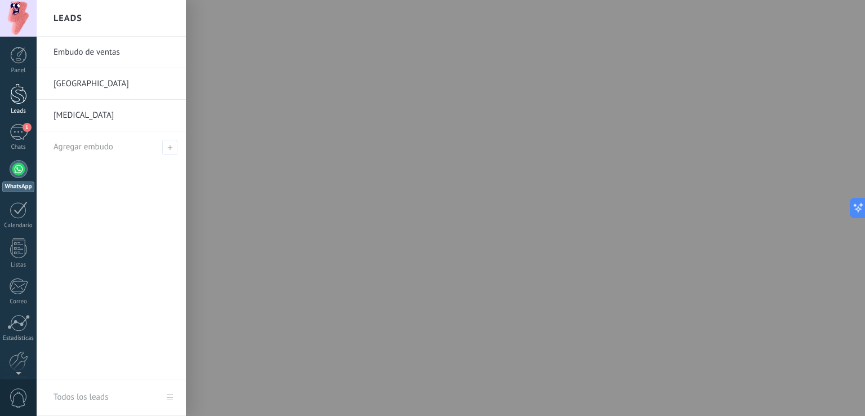
click at [21, 96] on div at bounding box center [18, 93] width 17 height 21
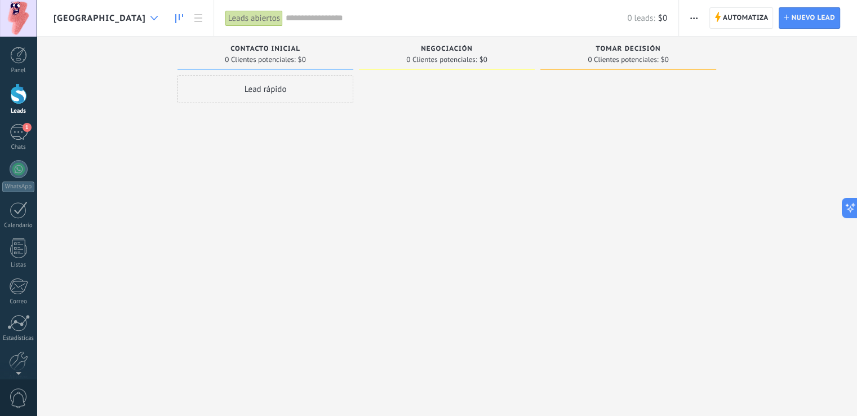
click at [150, 19] on icon at bounding box center [153, 18] width 7 height 5
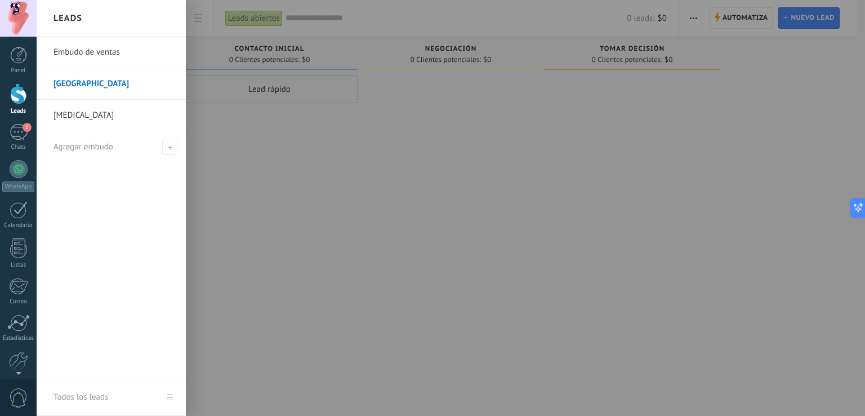
click at [109, 91] on link "[GEOGRAPHIC_DATA]" at bounding box center [114, 84] width 121 height 32
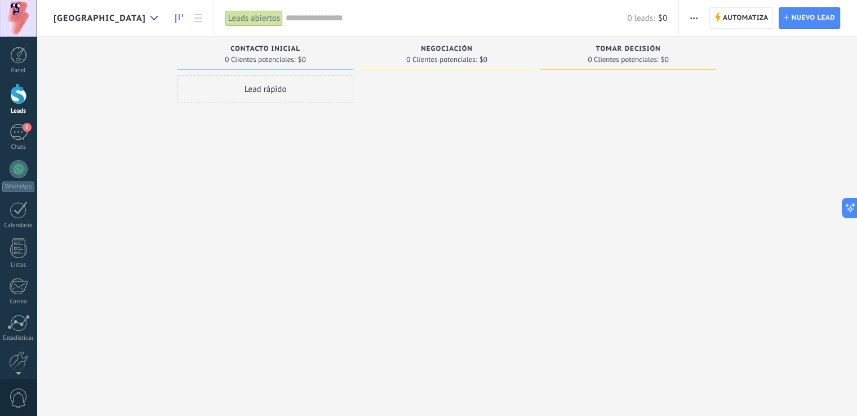
click at [737, 17] on span "Automatiza" at bounding box center [746, 18] width 46 height 20
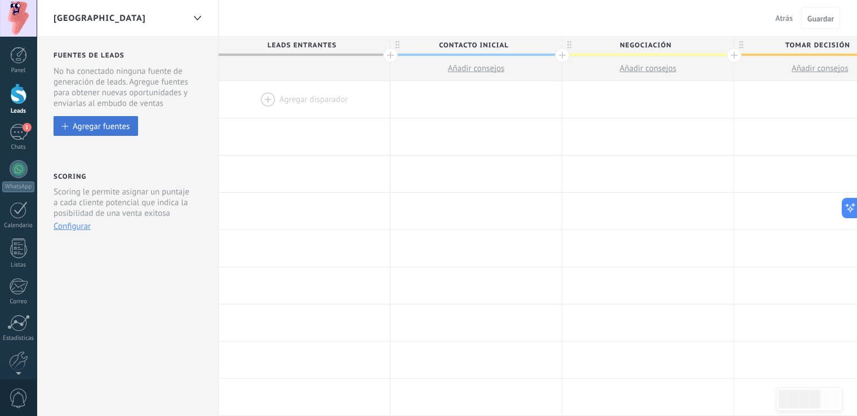
click at [119, 124] on div "Agregar fuentes" at bounding box center [101, 126] width 57 height 10
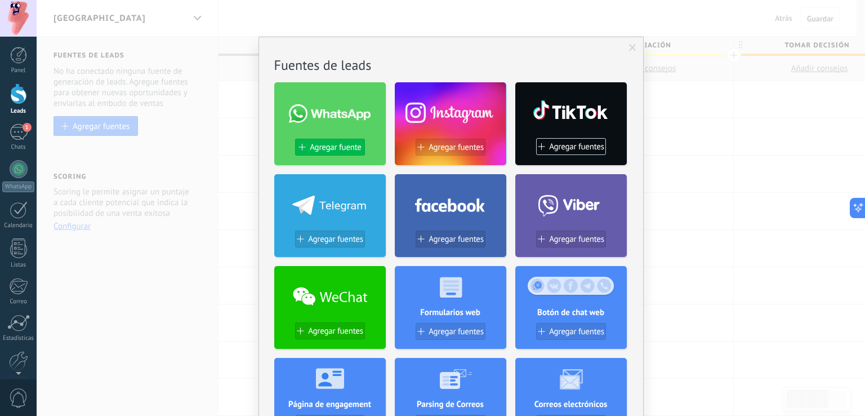
click at [335, 145] on span "Agregar fuente" at bounding box center [335, 147] width 51 height 10
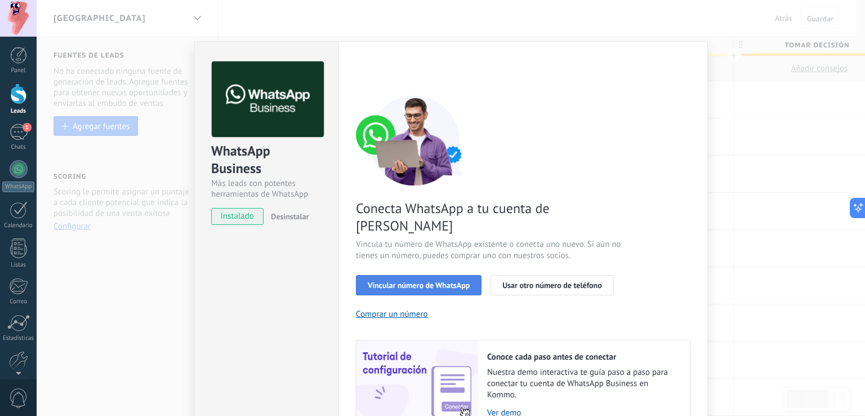
click at [447, 281] on span "Vincular número de WhatsApp" at bounding box center [419, 285] width 102 height 8
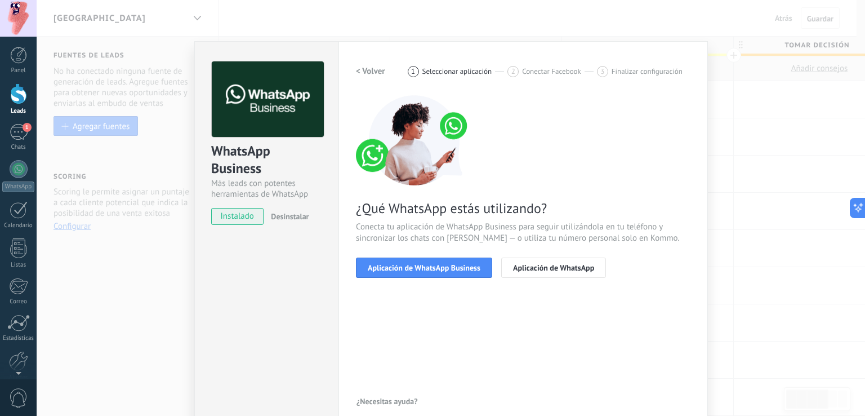
click at [447, 267] on span "Aplicación de WhatsApp Business" at bounding box center [424, 268] width 113 height 8
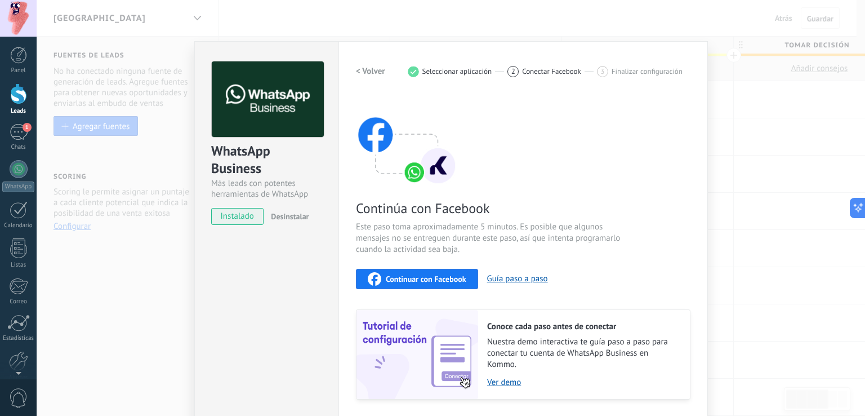
click at [448, 266] on div "Continúa con Facebook Este paso toma aproximadamente 5 minutos. Es posible que …" at bounding box center [523, 247] width 335 height 304
click at [445, 275] on span "Continuar con Facebook" at bounding box center [426, 279] width 81 height 8
click at [784, 132] on div "WhatsApp Business Más leads con potentes herramientas de WhatsApp instalado Des…" at bounding box center [451, 208] width 829 height 416
